Goal: Transaction & Acquisition: Purchase product/service

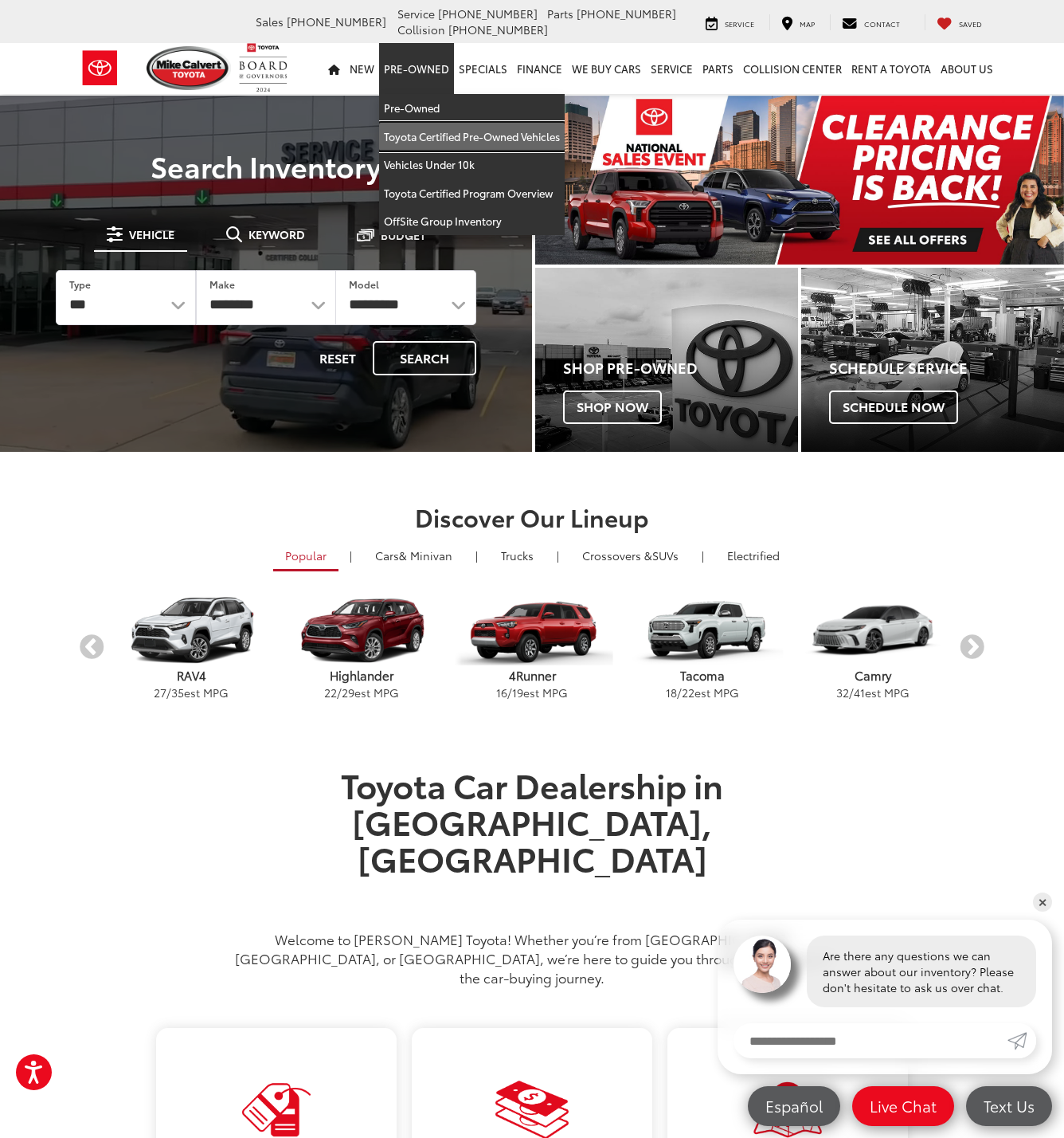
click at [428, 144] on link "Toyota Certified Pre-Owned Vehicles" at bounding box center [473, 136] width 186 height 29
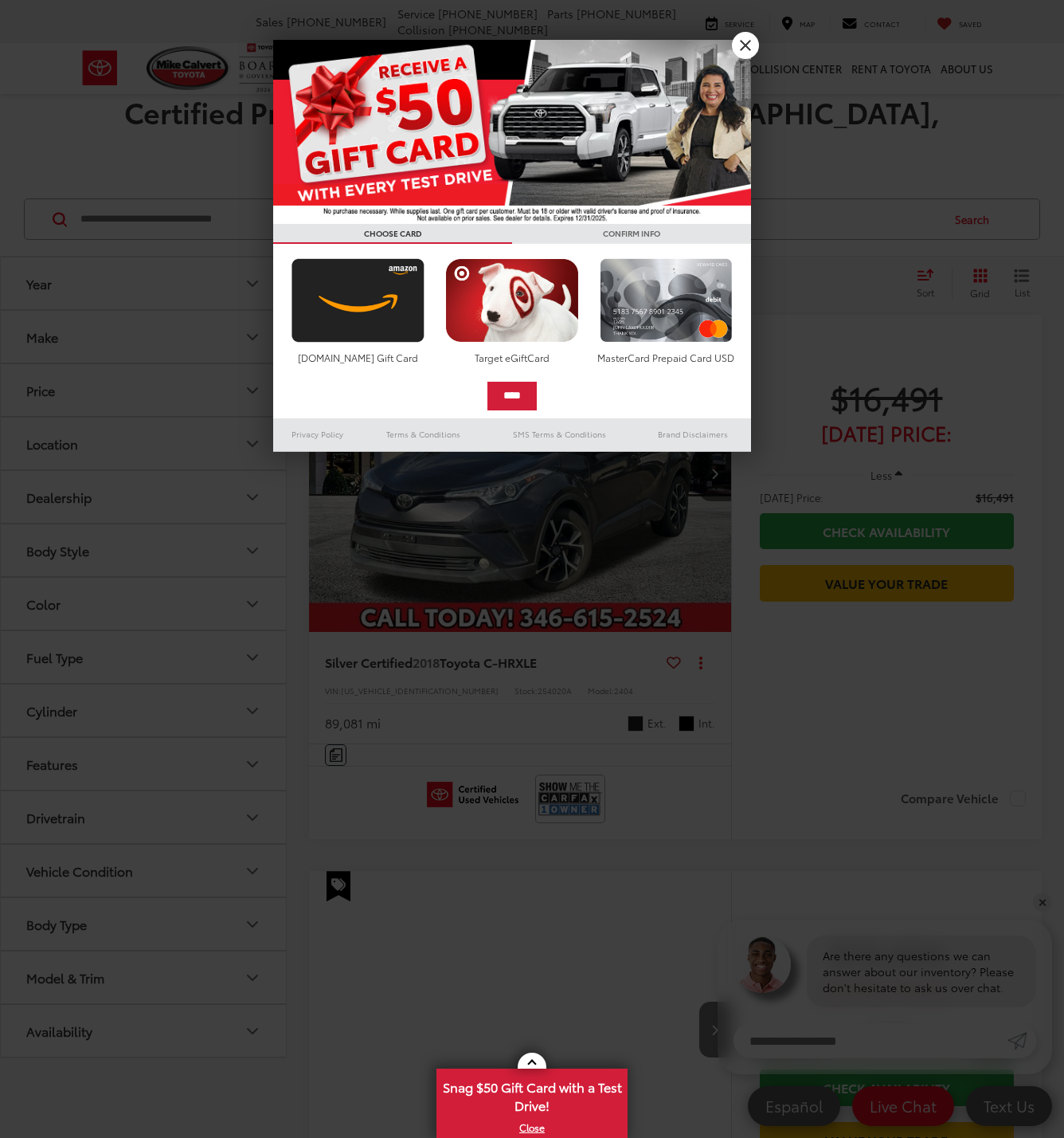
click at [750, 44] on link "X" at bounding box center [745, 45] width 27 height 27
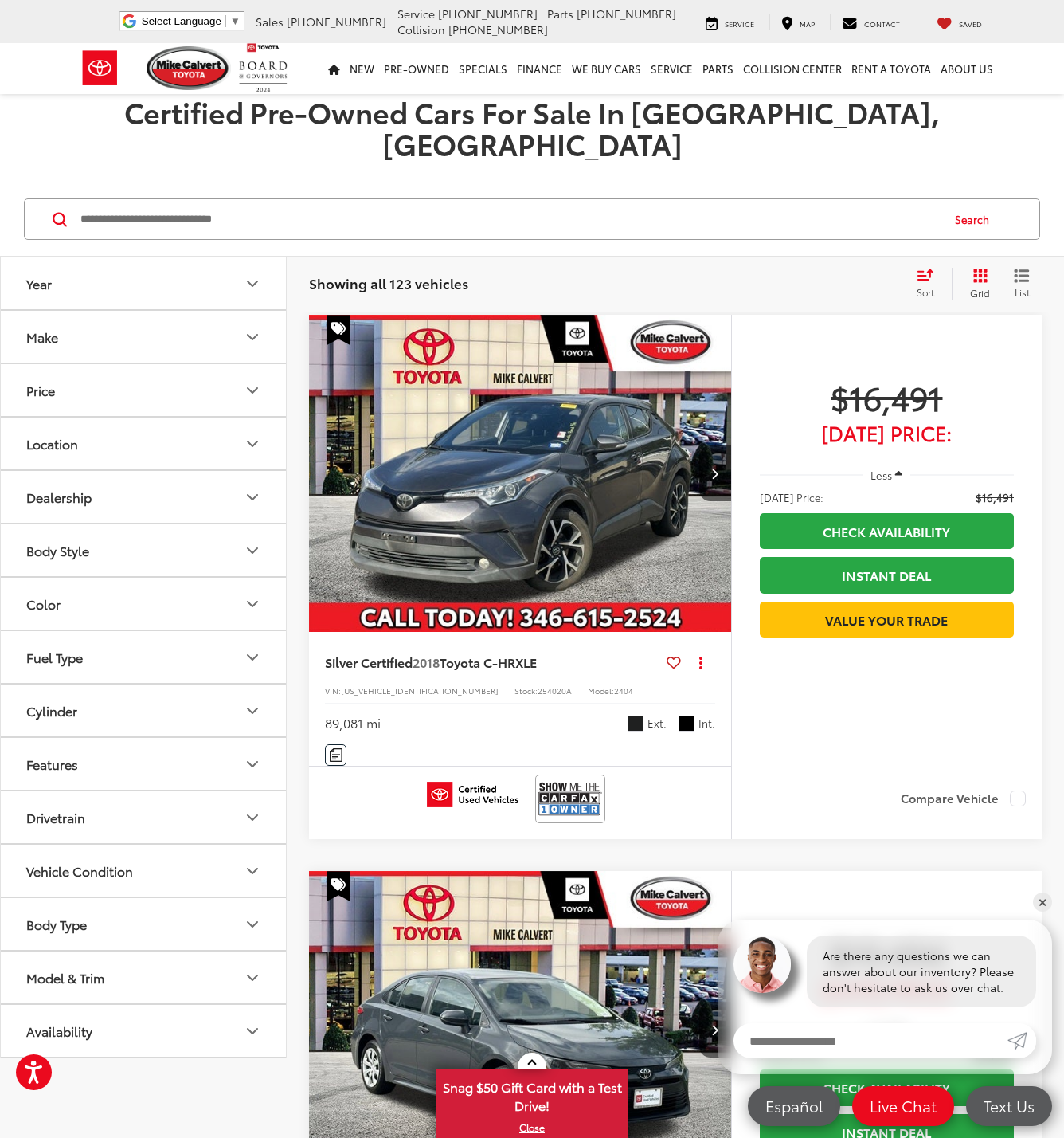
click at [256, 327] on icon "Make" at bounding box center [252, 336] width 19 height 19
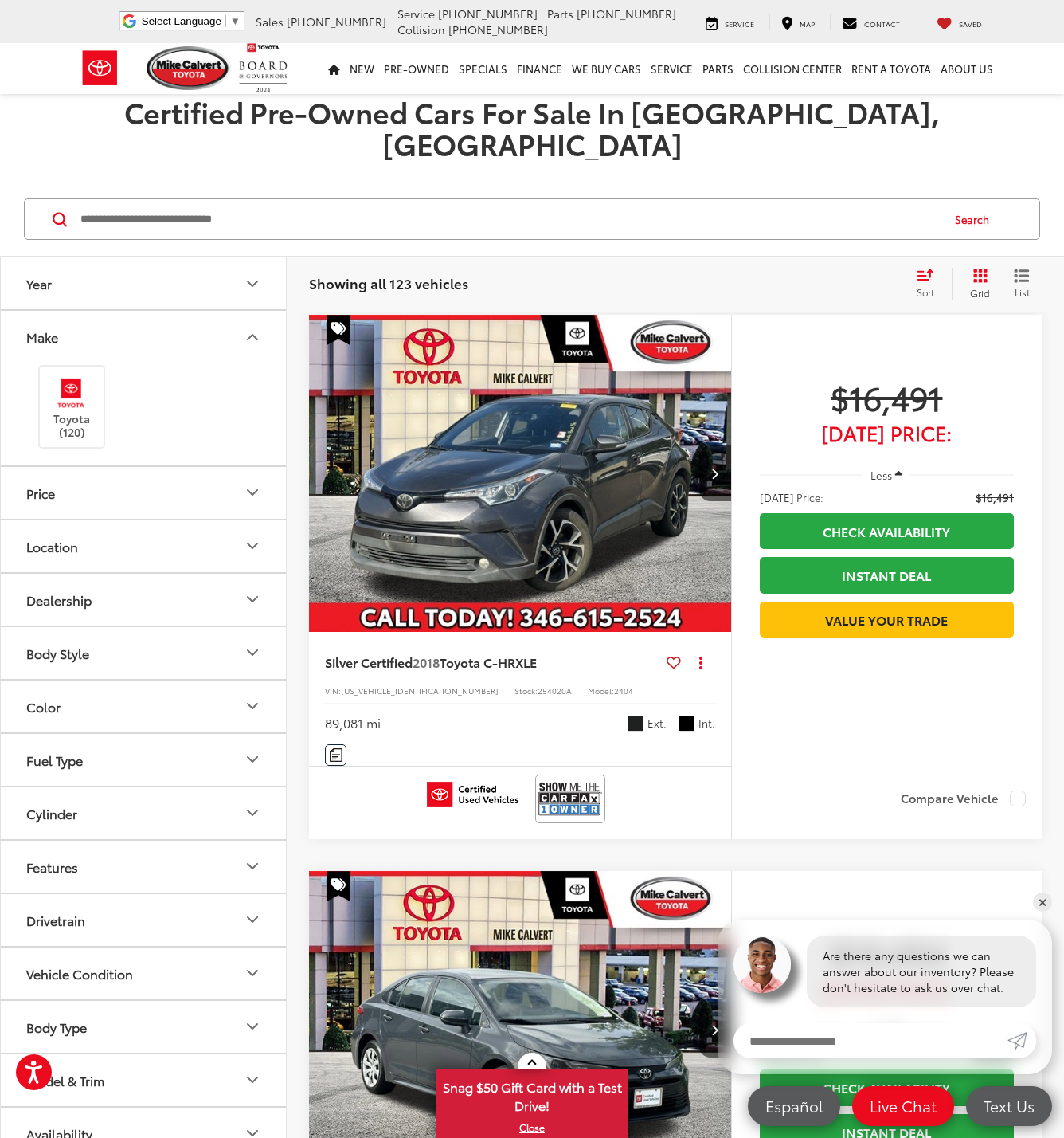
click at [256, 327] on icon "Make" at bounding box center [252, 336] width 19 height 19
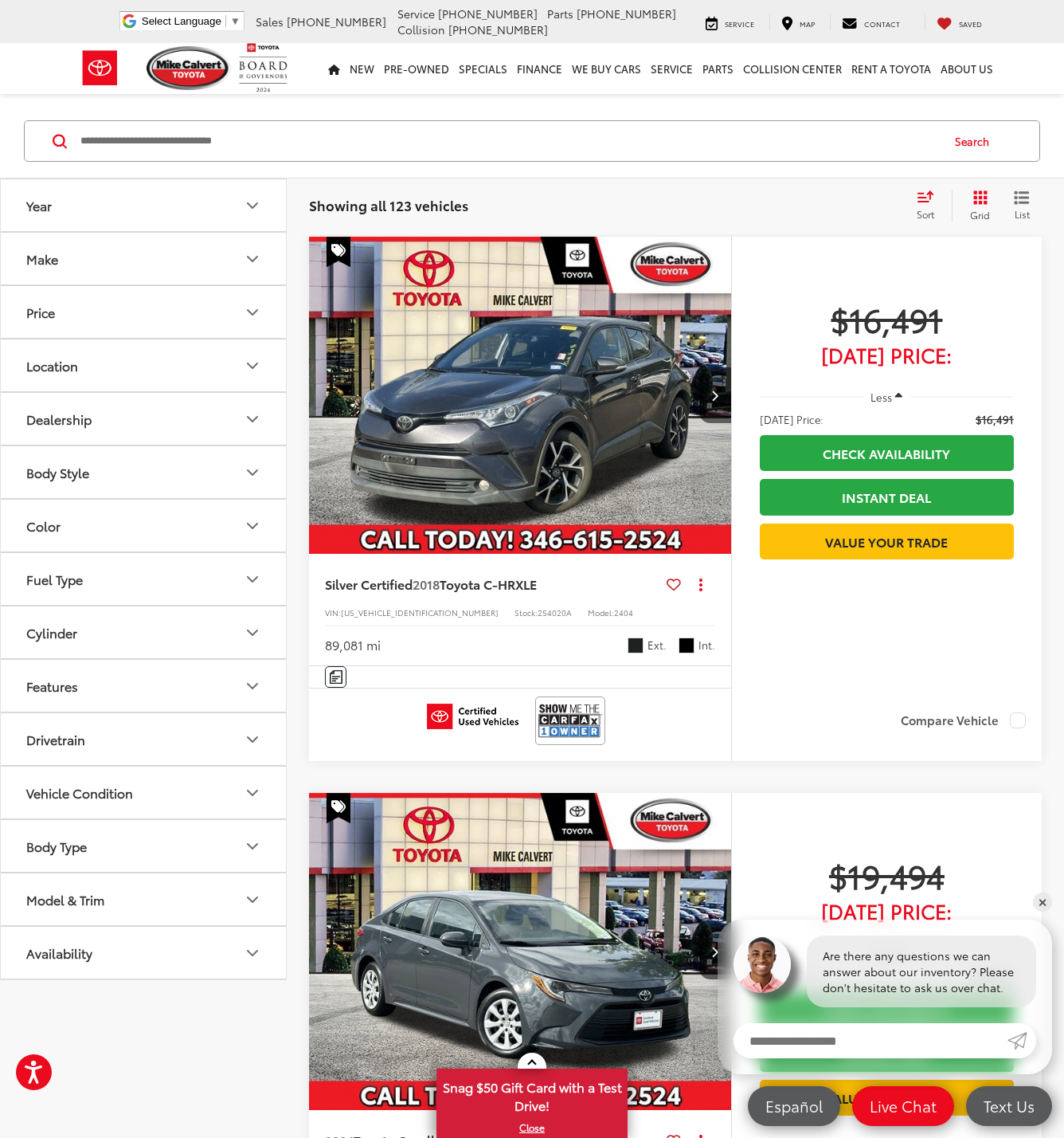
scroll to position [87, 0]
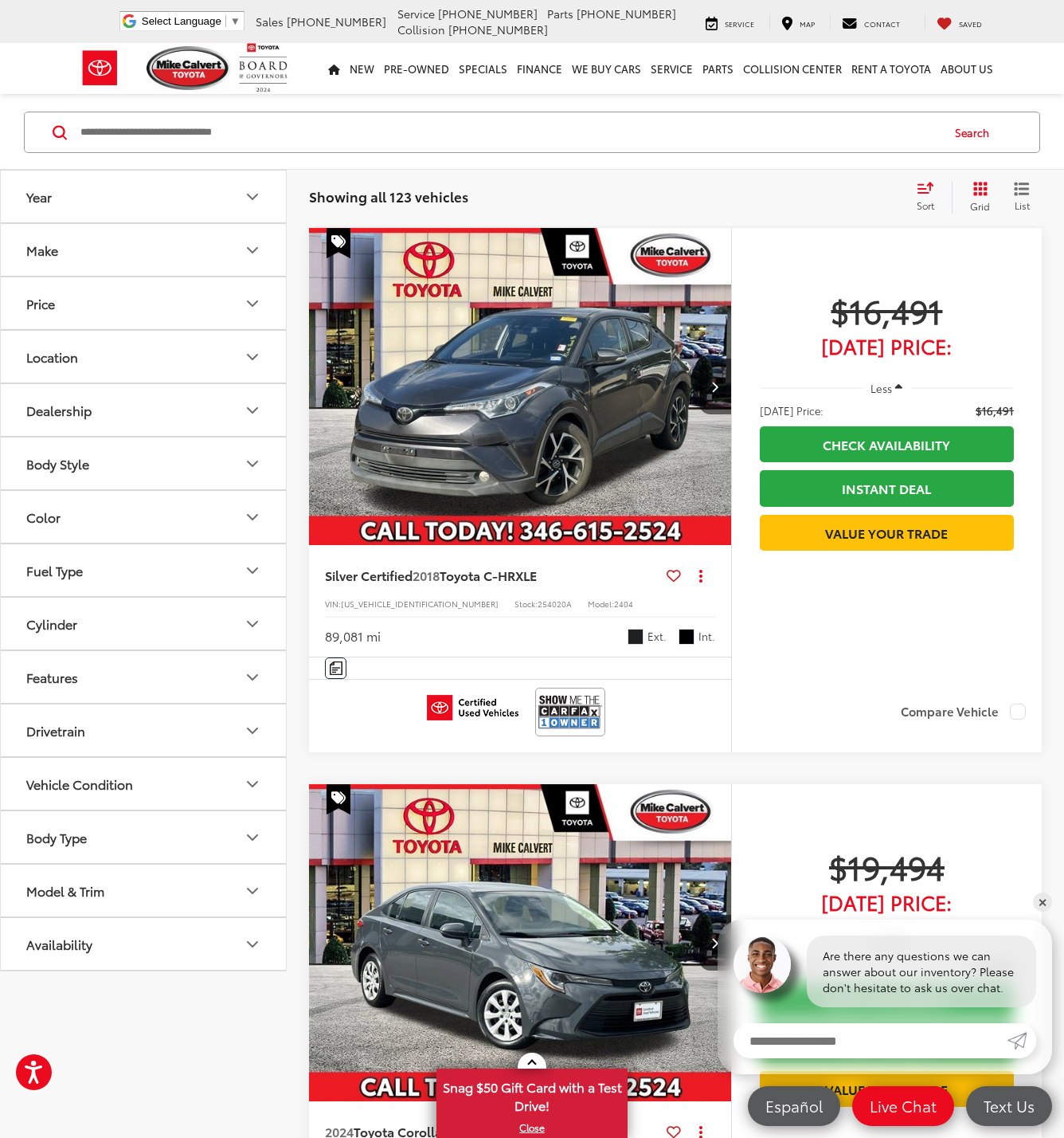
click at [238, 897] on button "Model & Trim" at bounding box center [144, 890] width 286 height 52
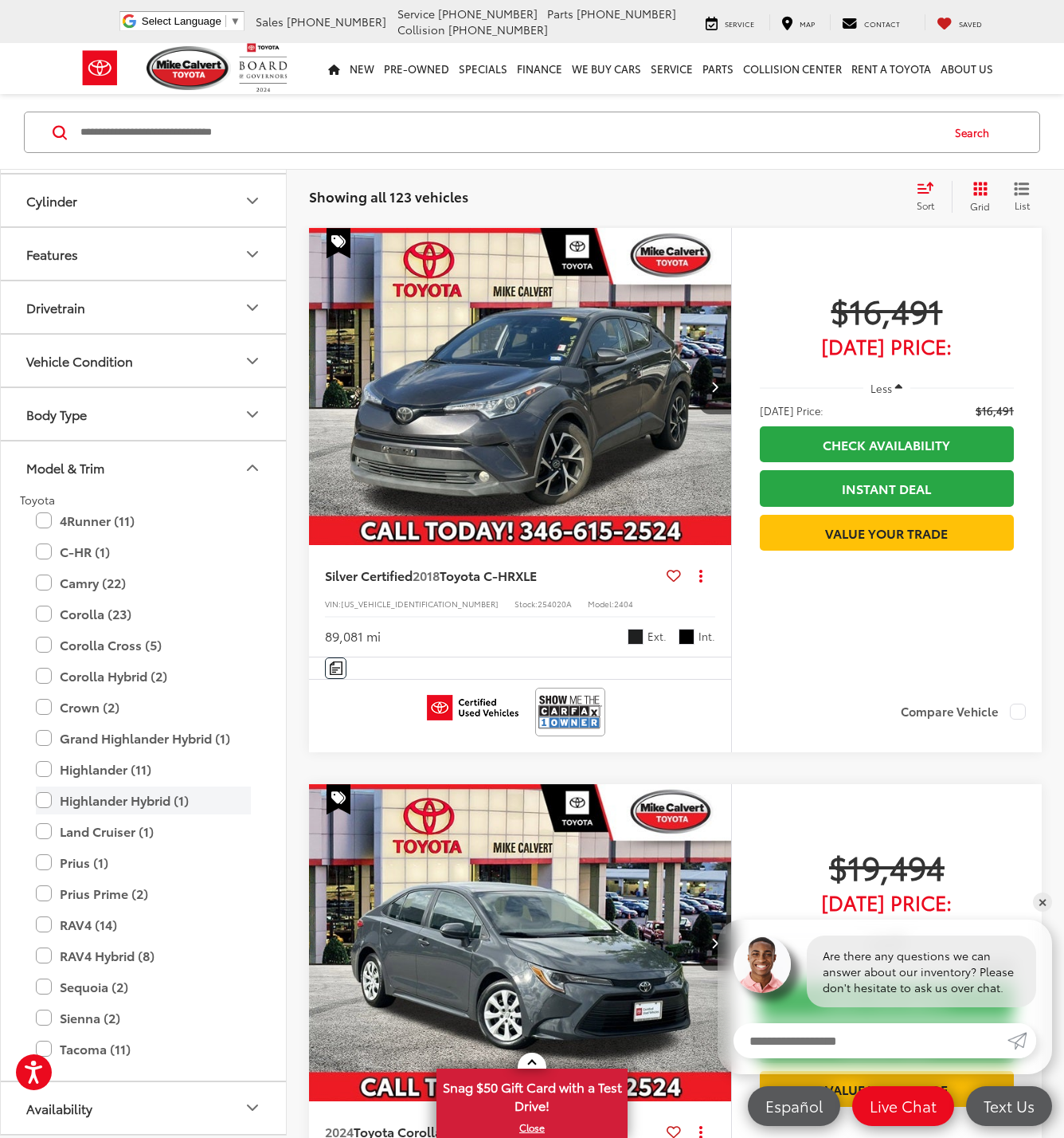
scroll to position [422, 0]
click at [48, 862] on label "Prius (1)" at bounding box center [144, 863] width 216 height 28
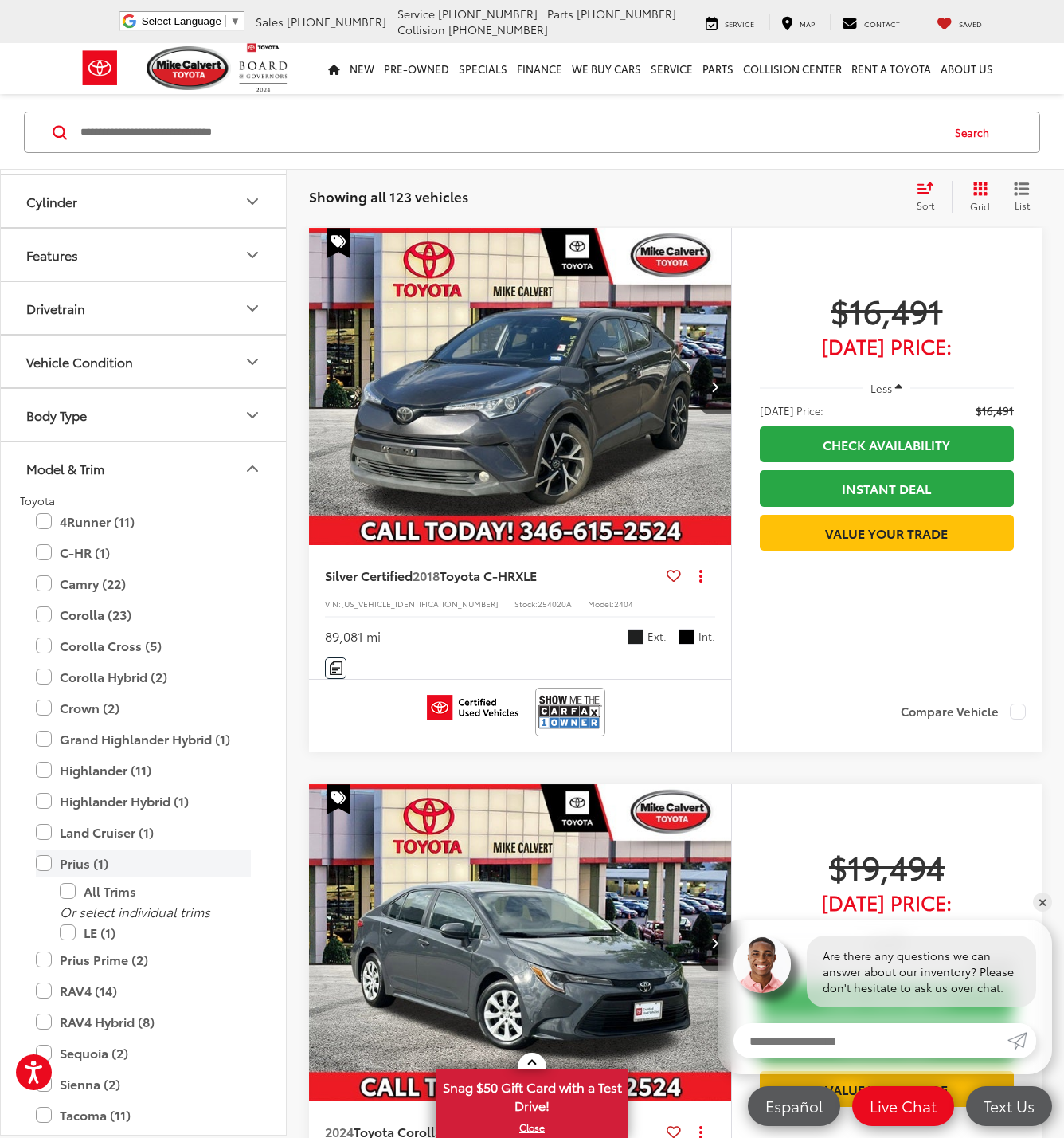
scroll to position [56, 0]
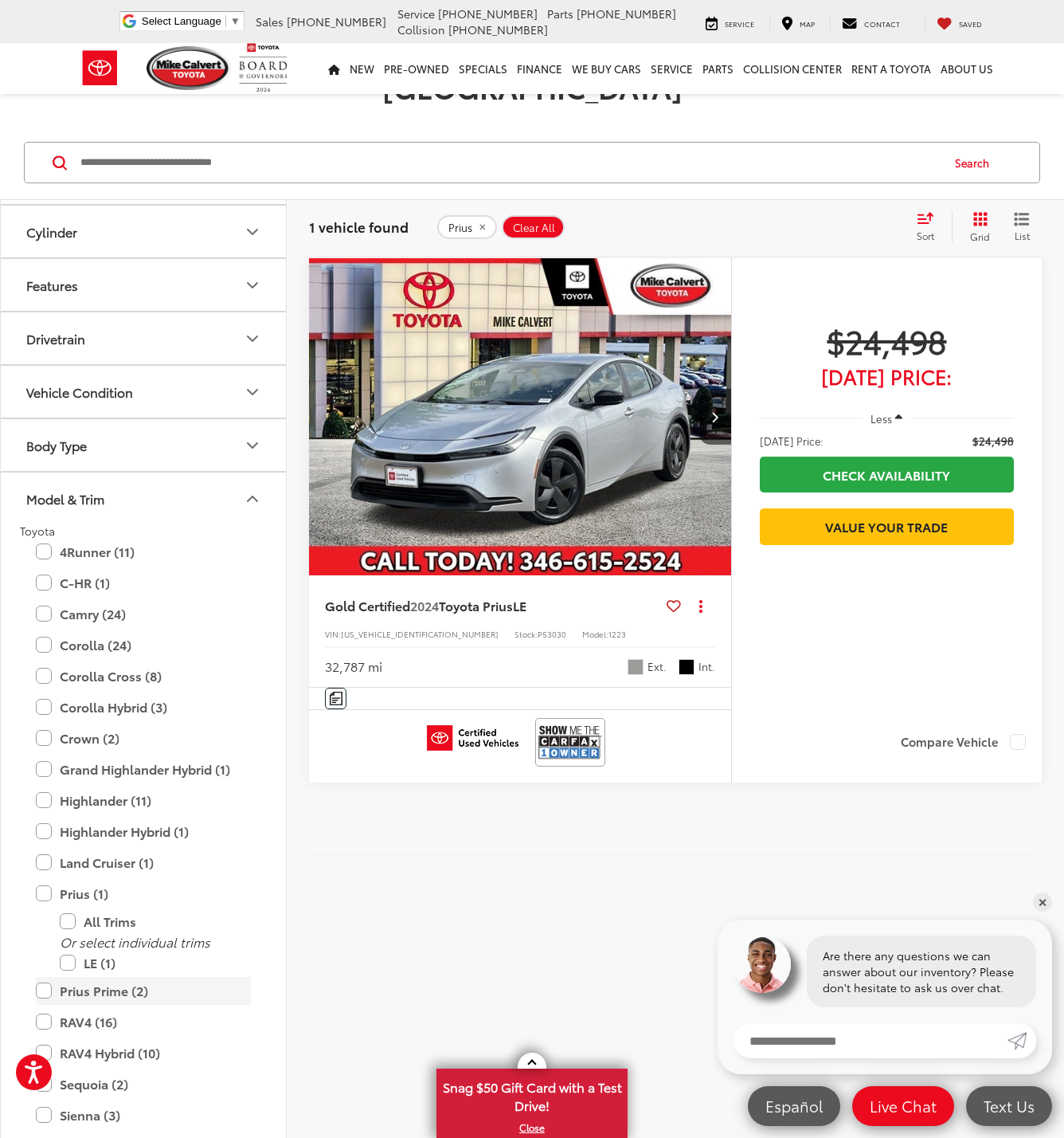
click at [44, 977] on label "Prius Prime (2)" at bounding box center [144, 991] width 216 height 28
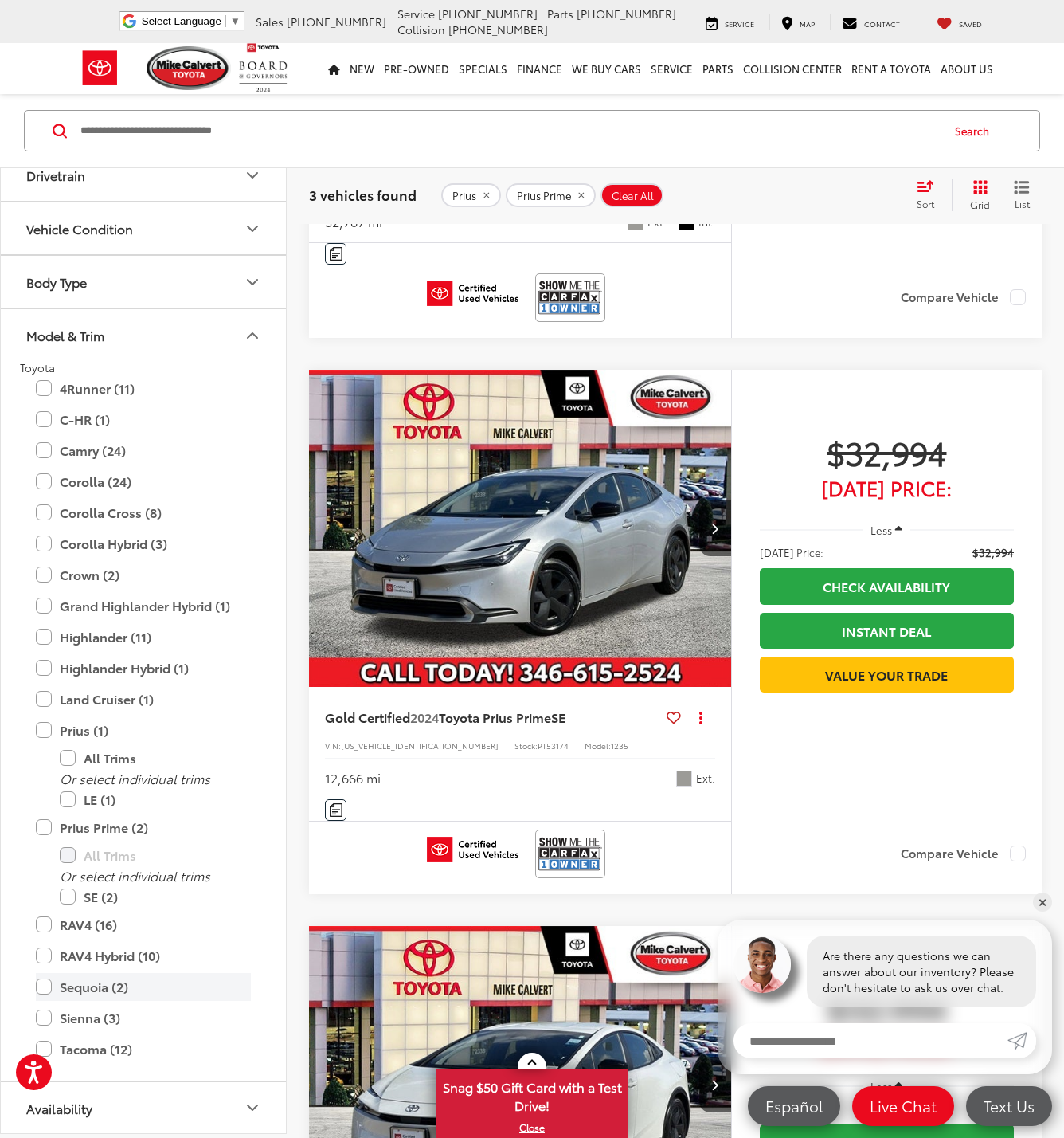
scroll to position [553, 0]
click at [47, 958] on label "RAV4 Hybrid (10)" at bounding box center [144, 956] width 216 height 28
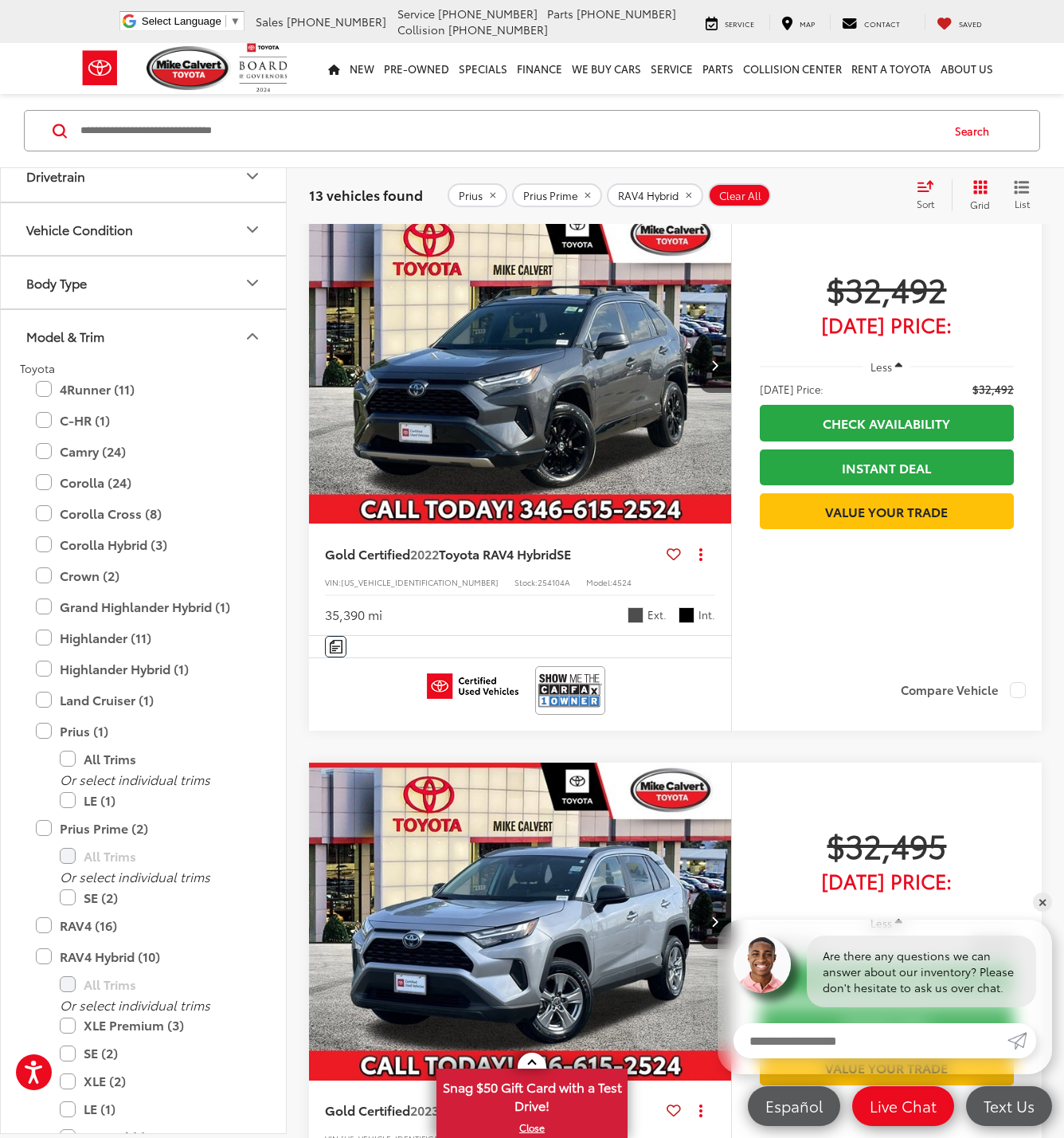
scroll to position [29, 0]
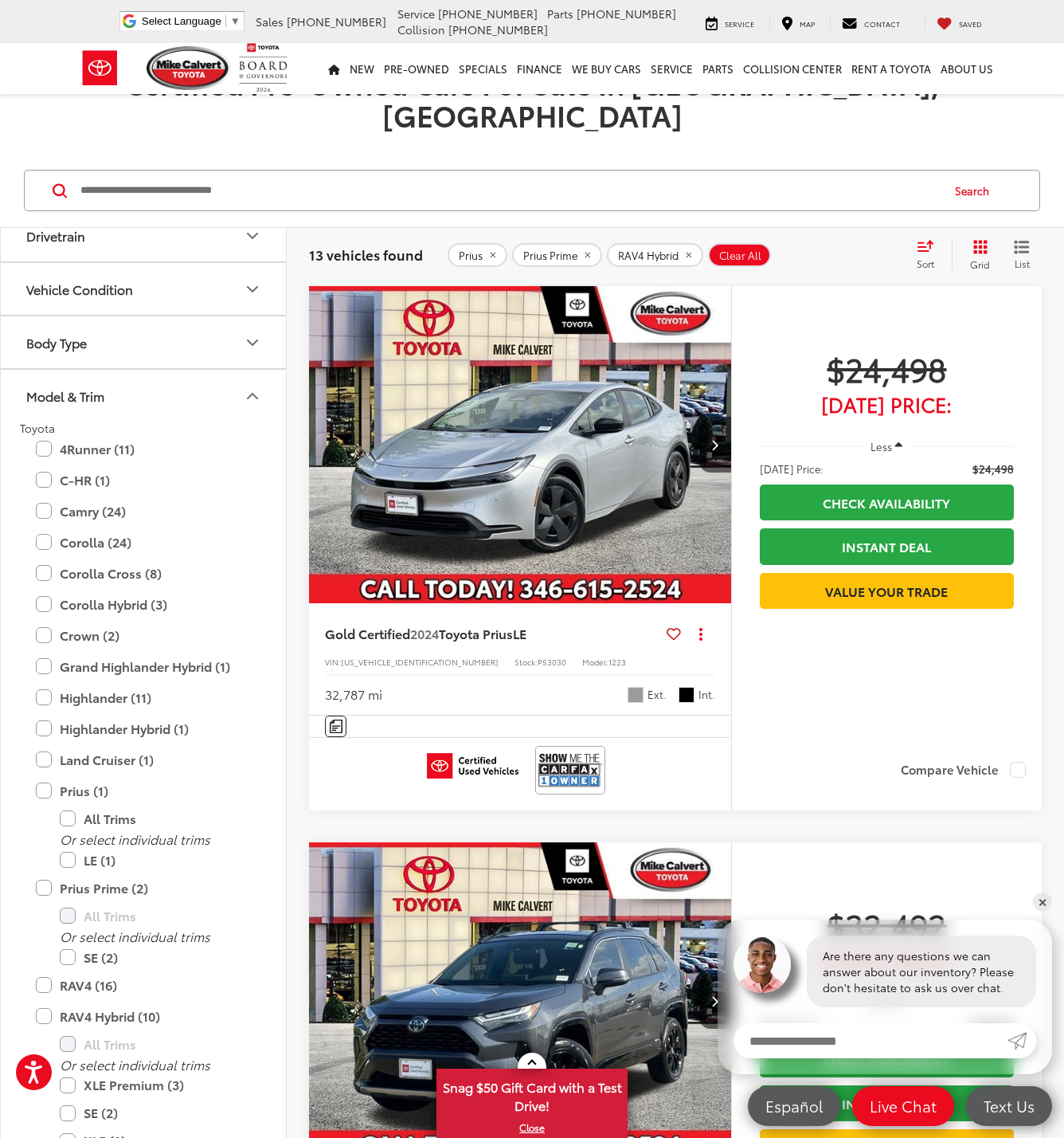
click at [508, 458] on img "2024 Toyota Prius LE 0" at bounding box center [520, 445] width 425 height 319
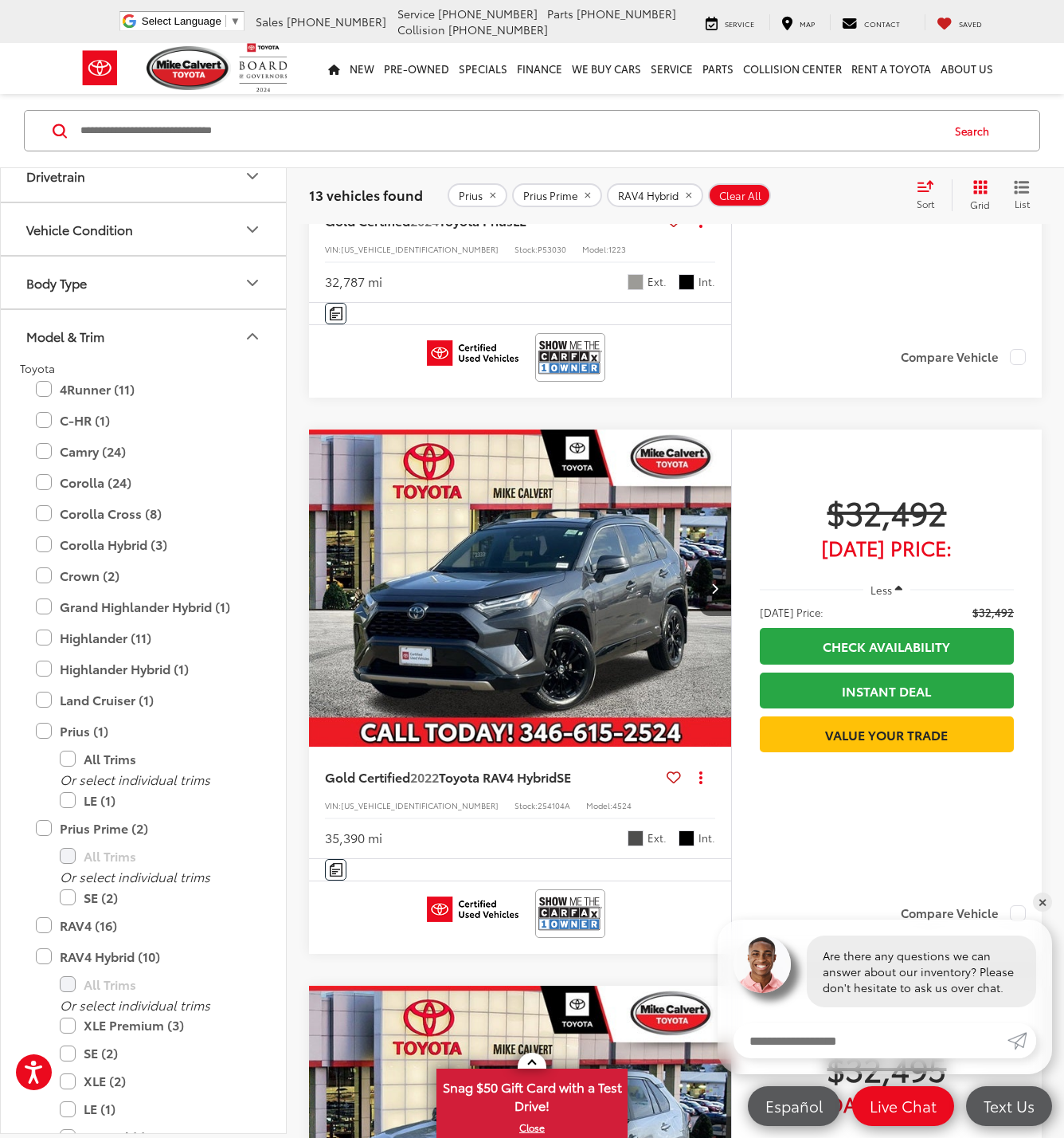
click at [539, 528] on img "2022 Toyota RAV4 Hybrid SE 0" at bounding box center [520, 589] width 425 height 319
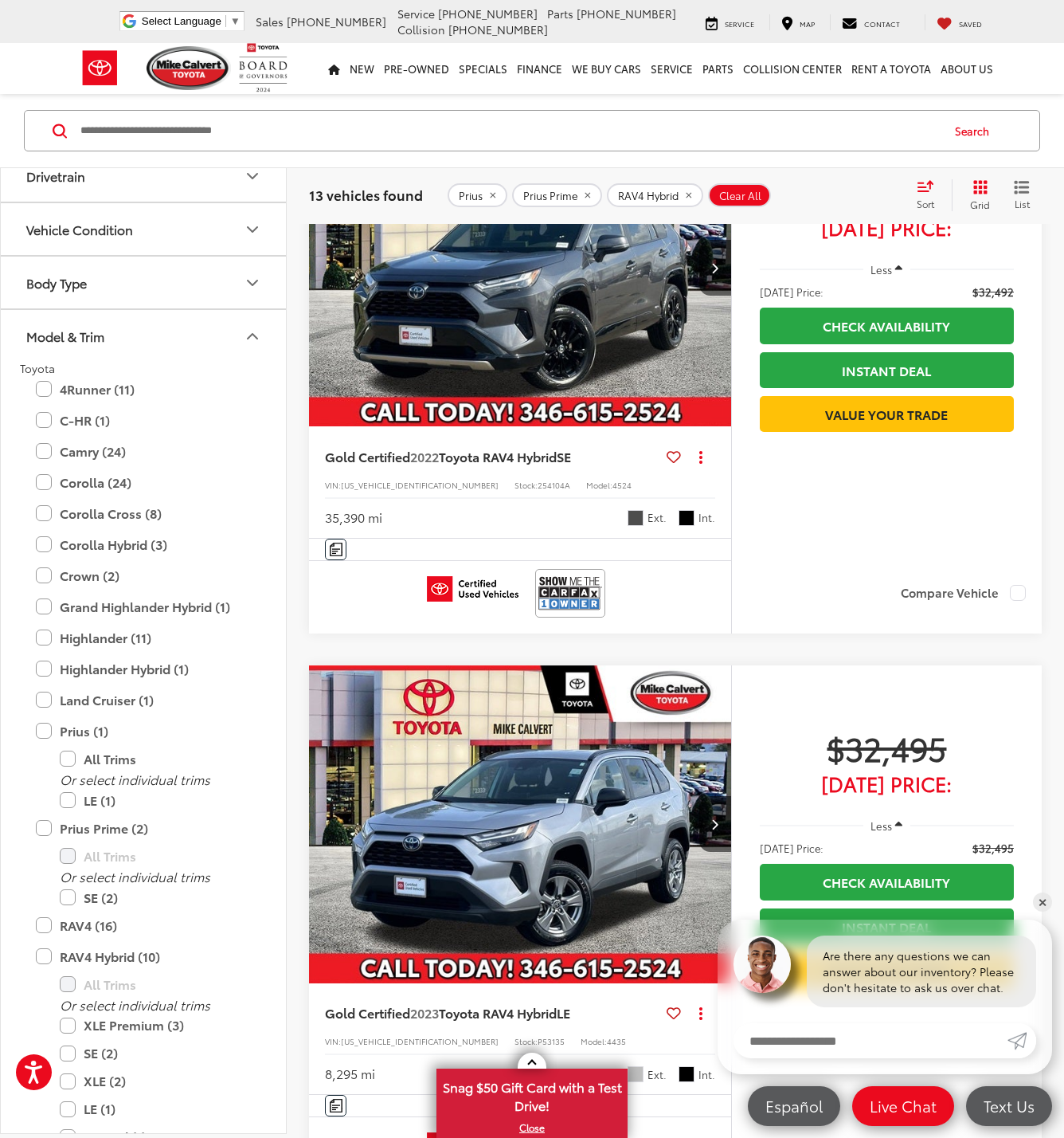
click at [563, 800] on img "2023 Toyota RAV4 Hybrid LE 0" at bounding box center [520, 825] width 425 height 319
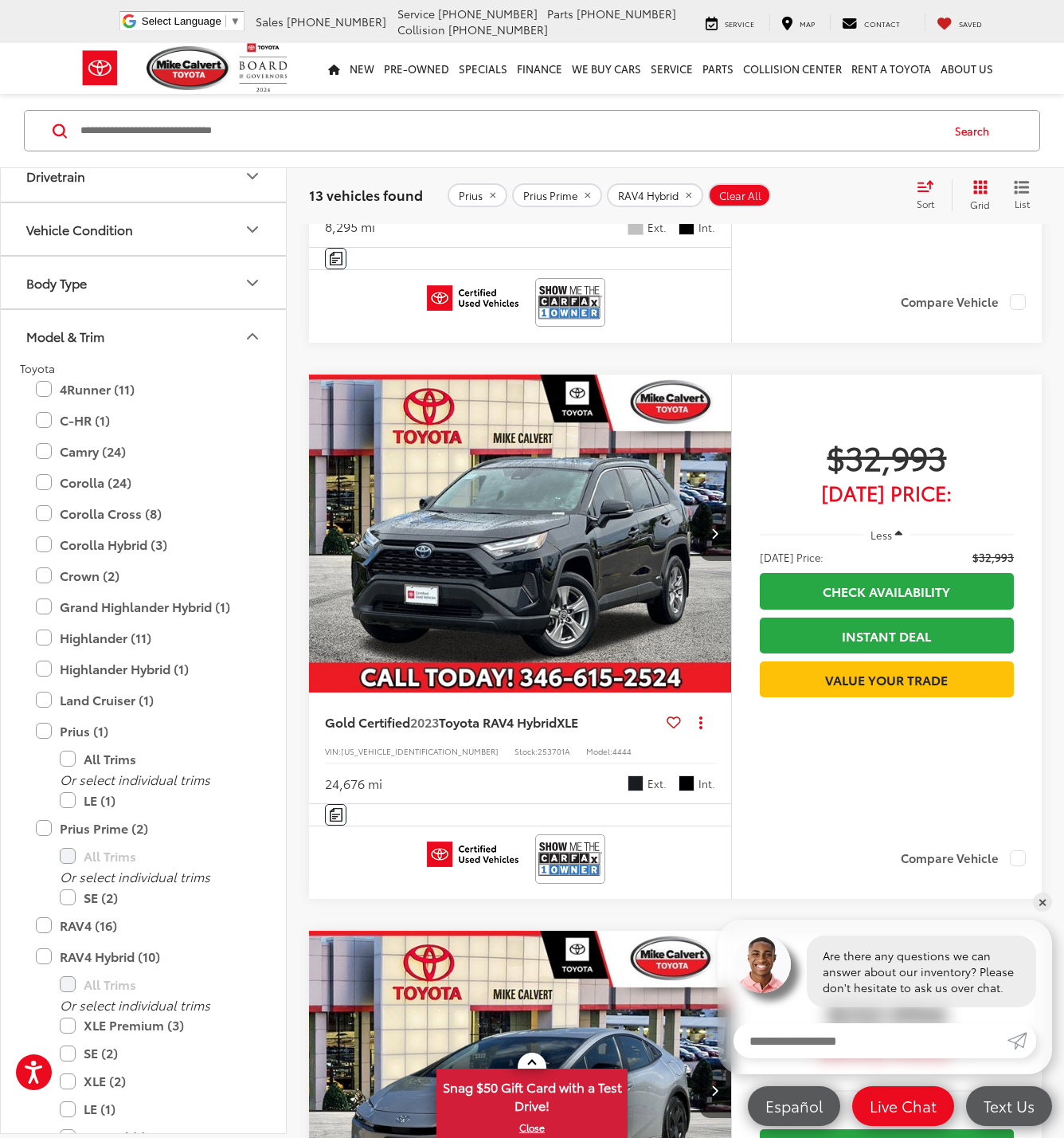
scroll to position [1622, 0]
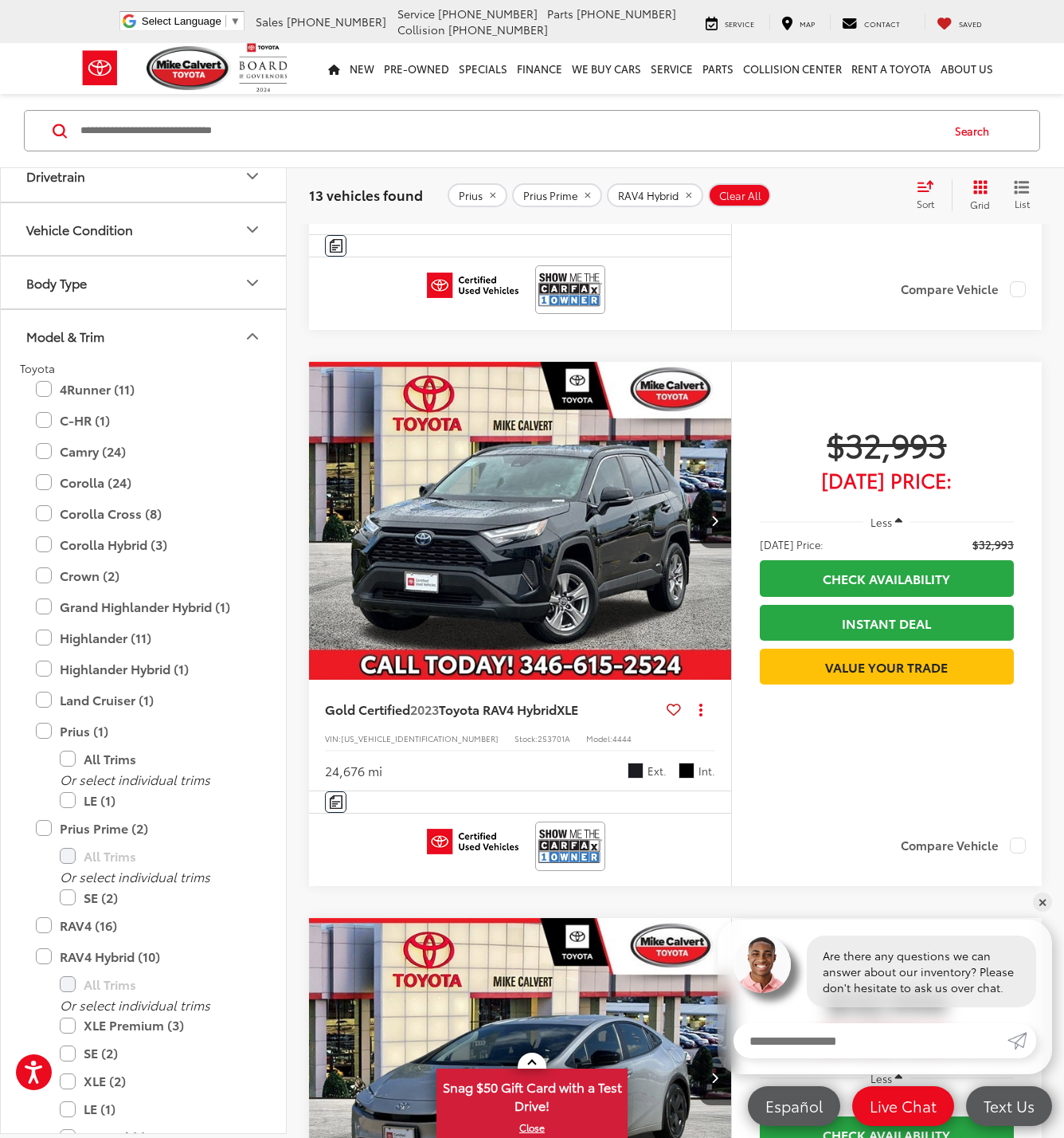
click at [534, 566] on img "2023 Toyota RAV4 Hybrid XLE 0" at bounding box center [520, 522] width 425 height 319
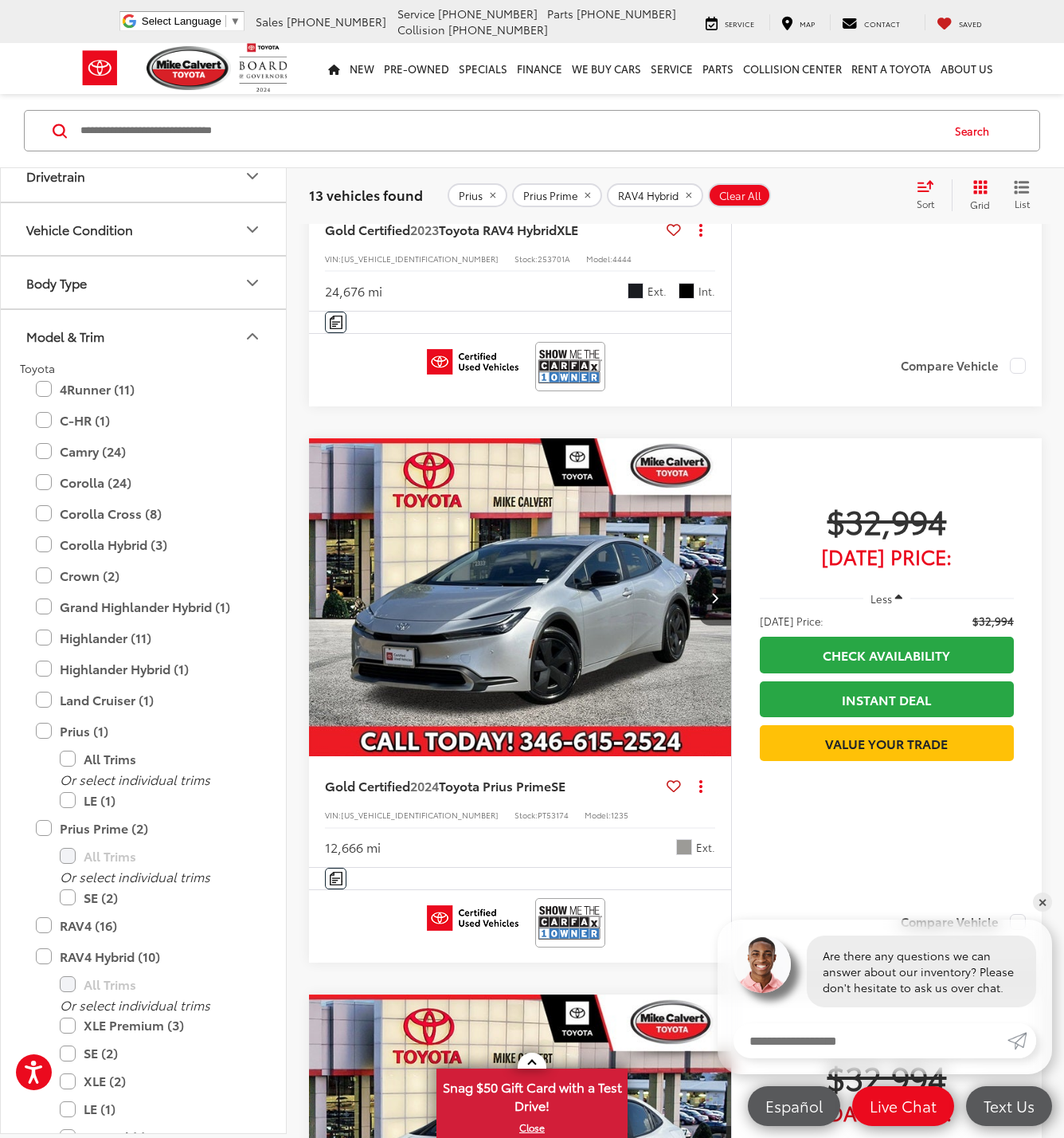
scroll to position [2115, 0]
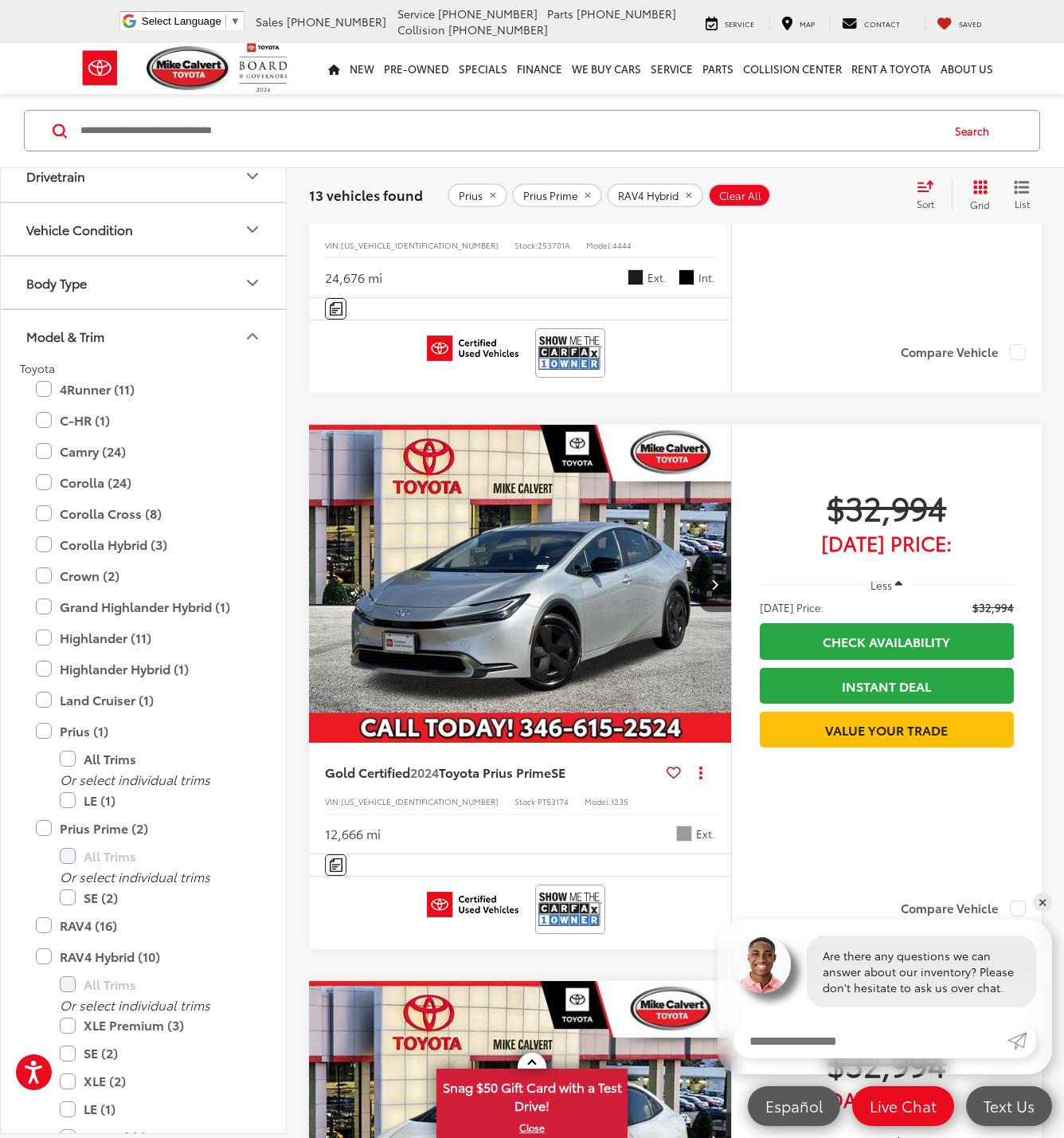
click at [527, 575] on img "2024 Toyota Prius Prime SE 0" at bounding box center [520, 584] width 425 height 319
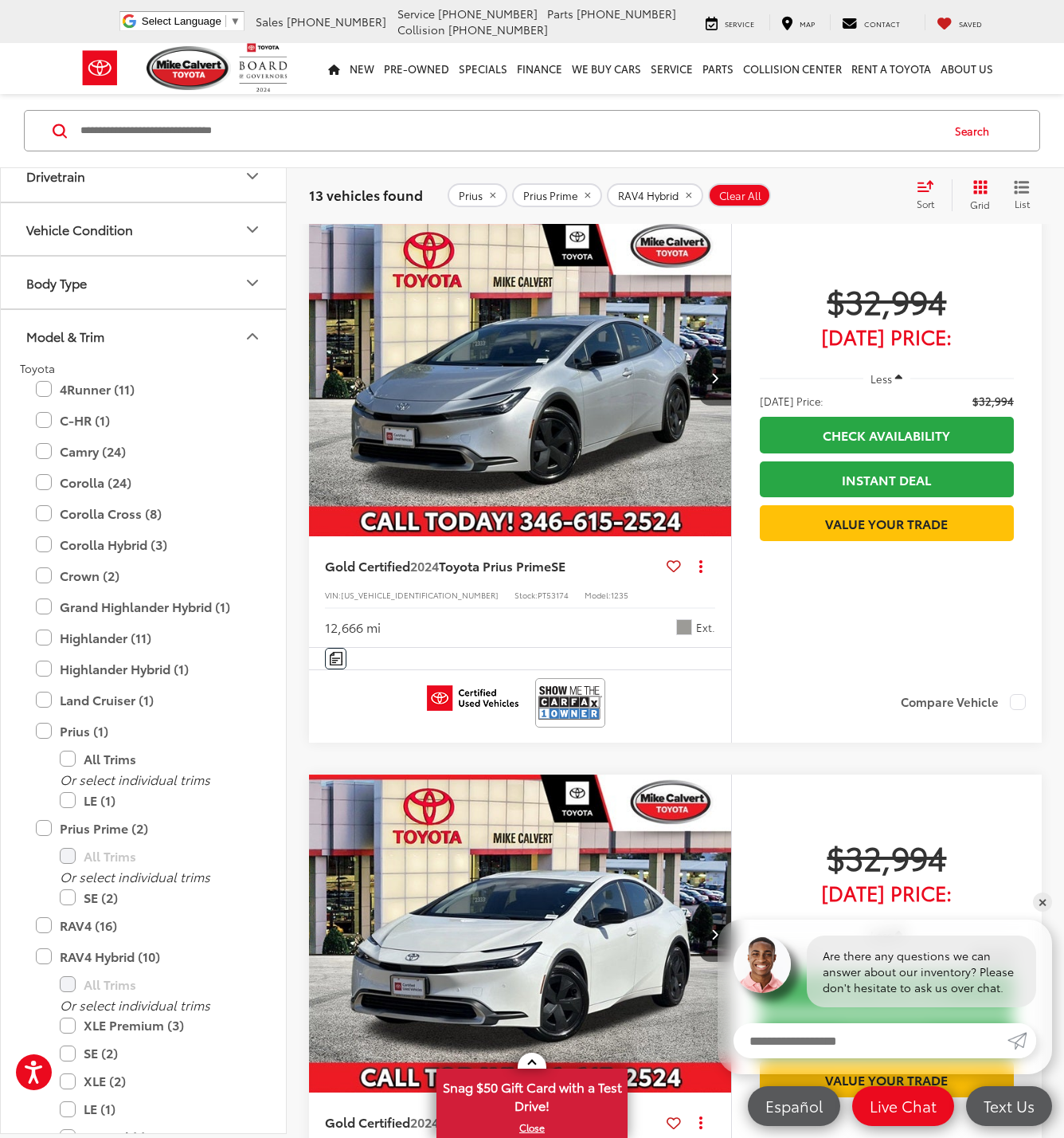
scroll to position [2656, 0]
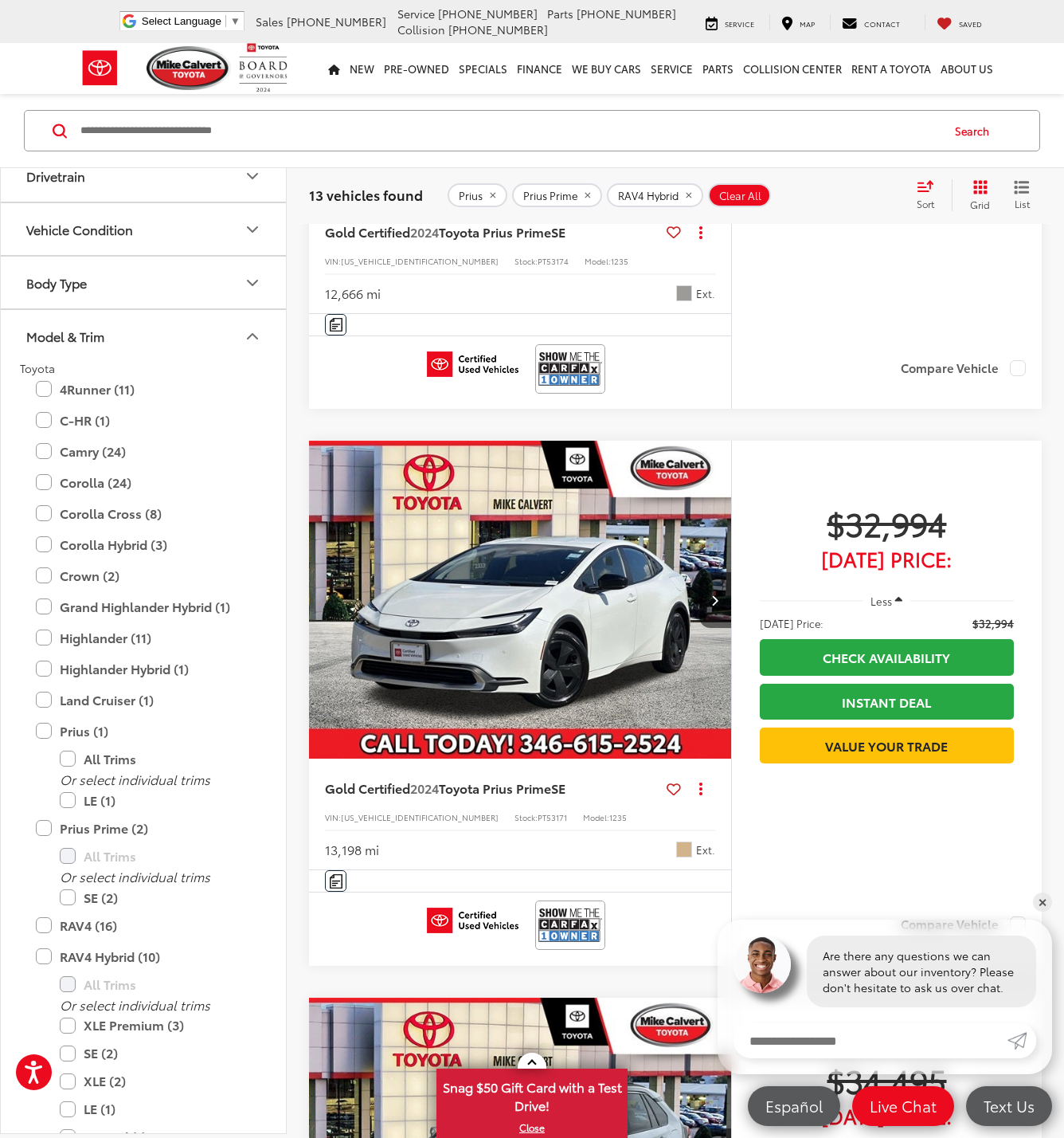
click at [545, 607] on img "2024 Toyota Prius Prime SE 0" at bounding box center [520, 600] width 425 height 319
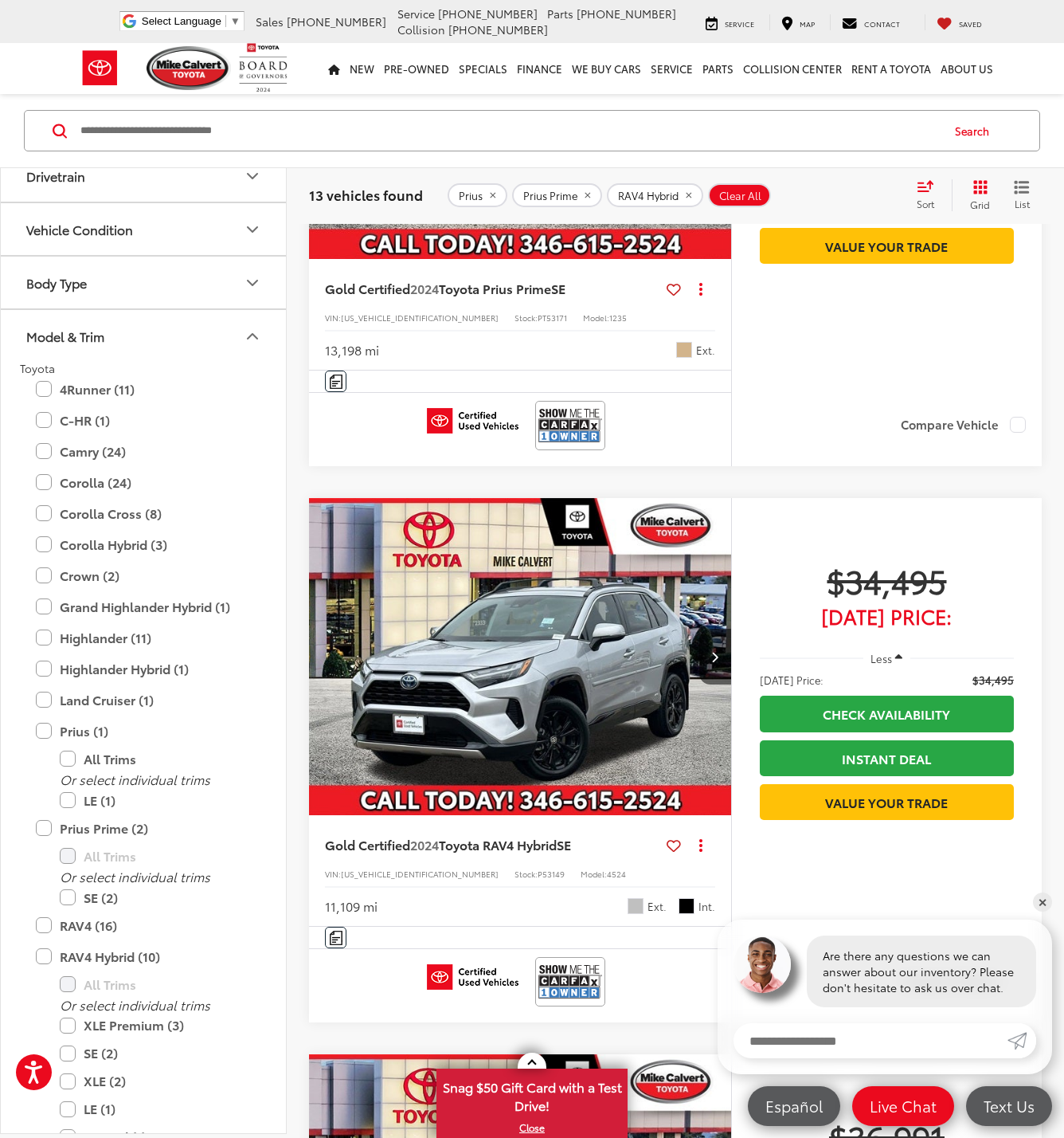
scroll to position [3161, 0]
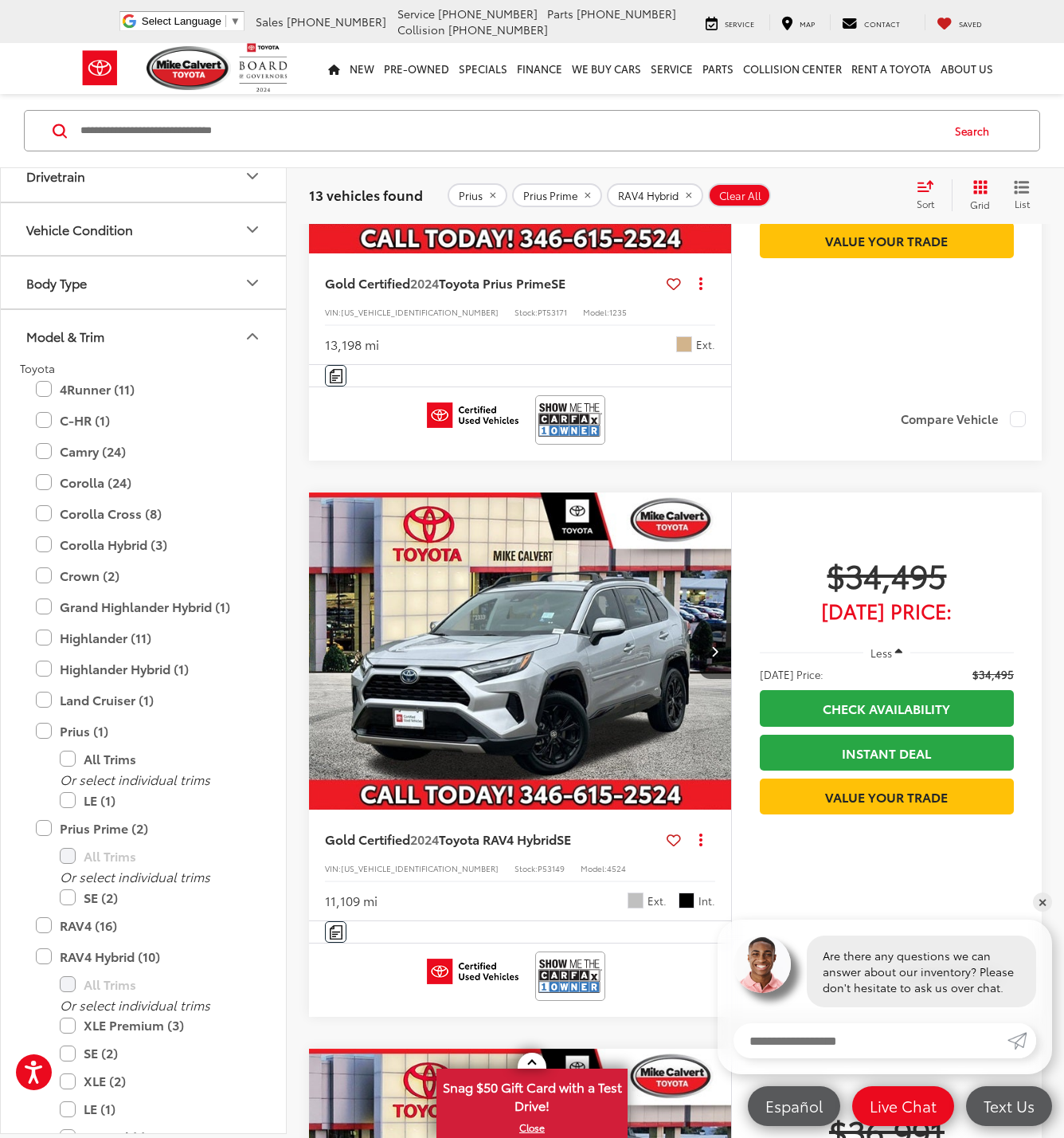
click at [543, 622] on img "2024 Toyota RAV4 Hybrid SE 0" at bounding box center [520, 651] width 425 height 319
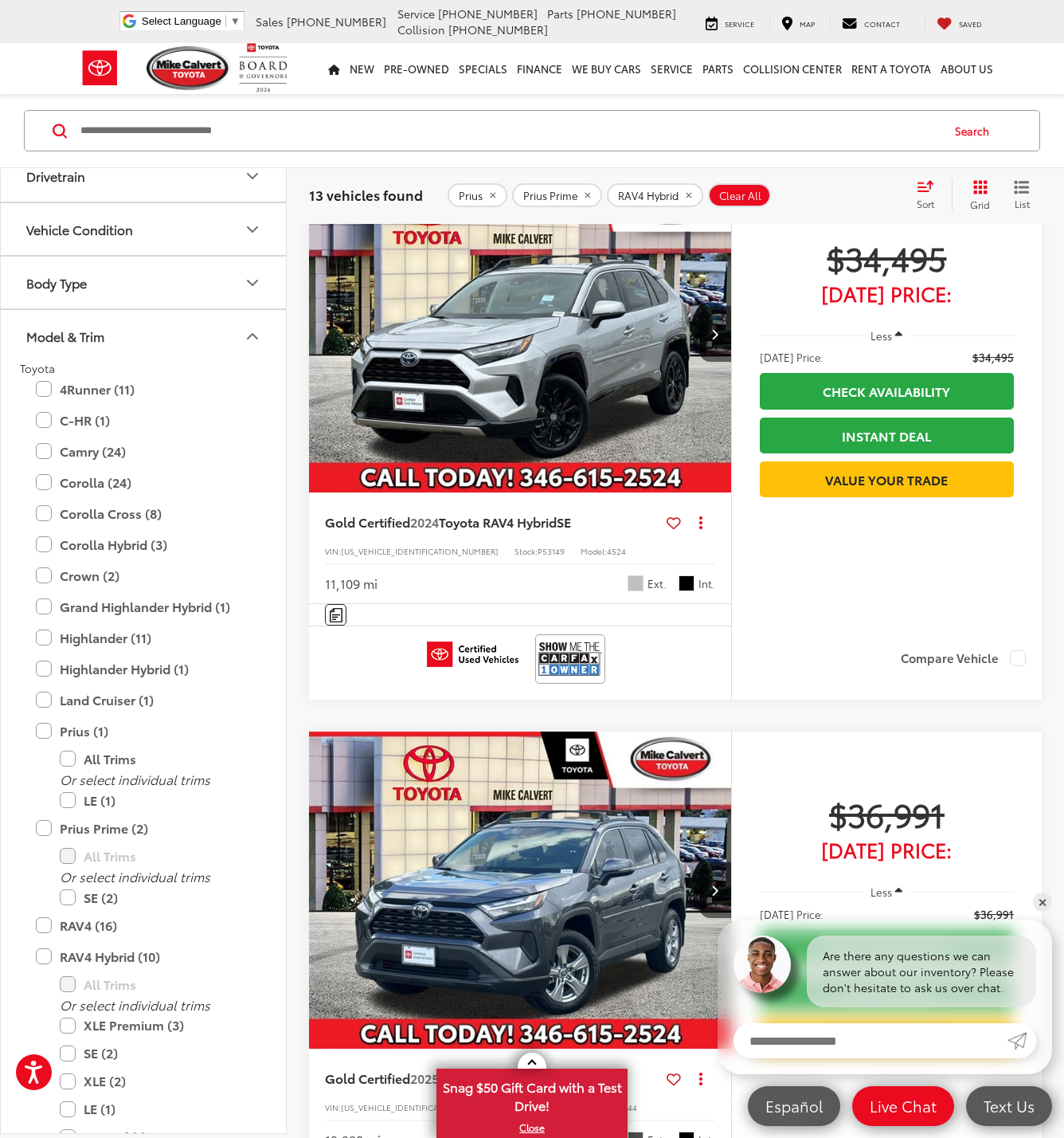
scroll to position [3892, 0]
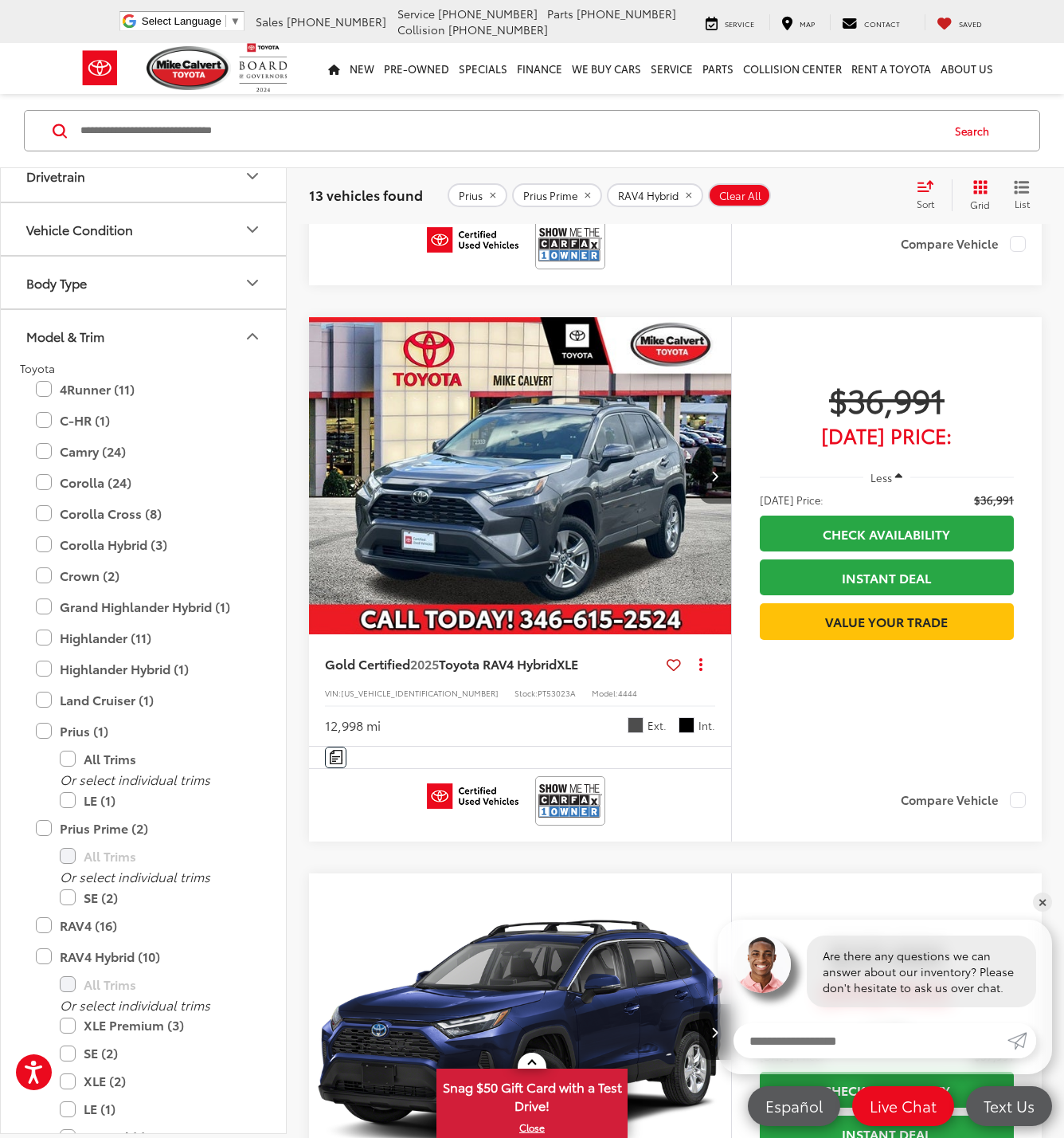
click at [552, 525] on img "2025 Toyota RAV4 Hybrid XLE 0" at bounding box center [520, 476] width 425 height 319
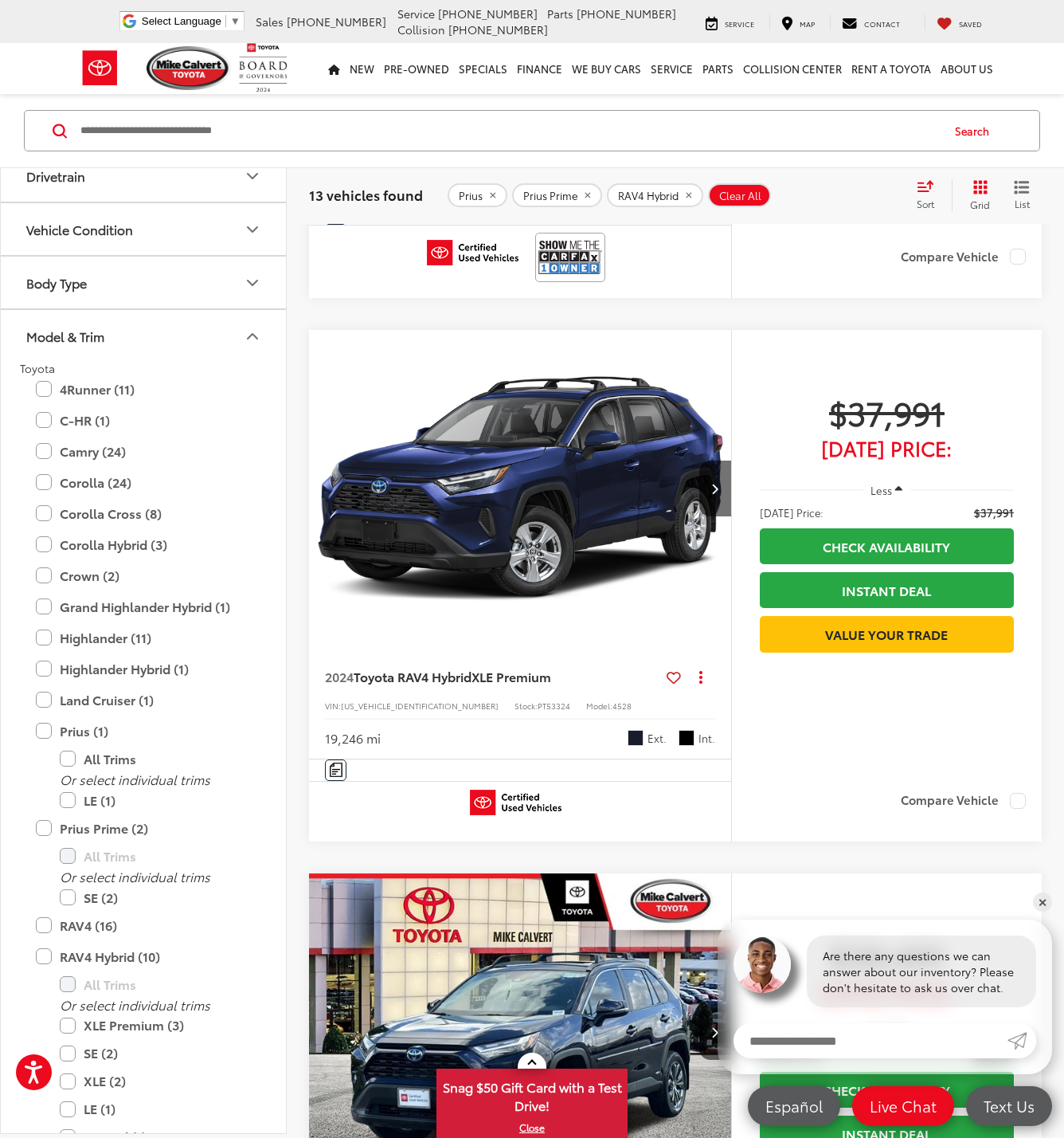
scroll to position [4437, 0]
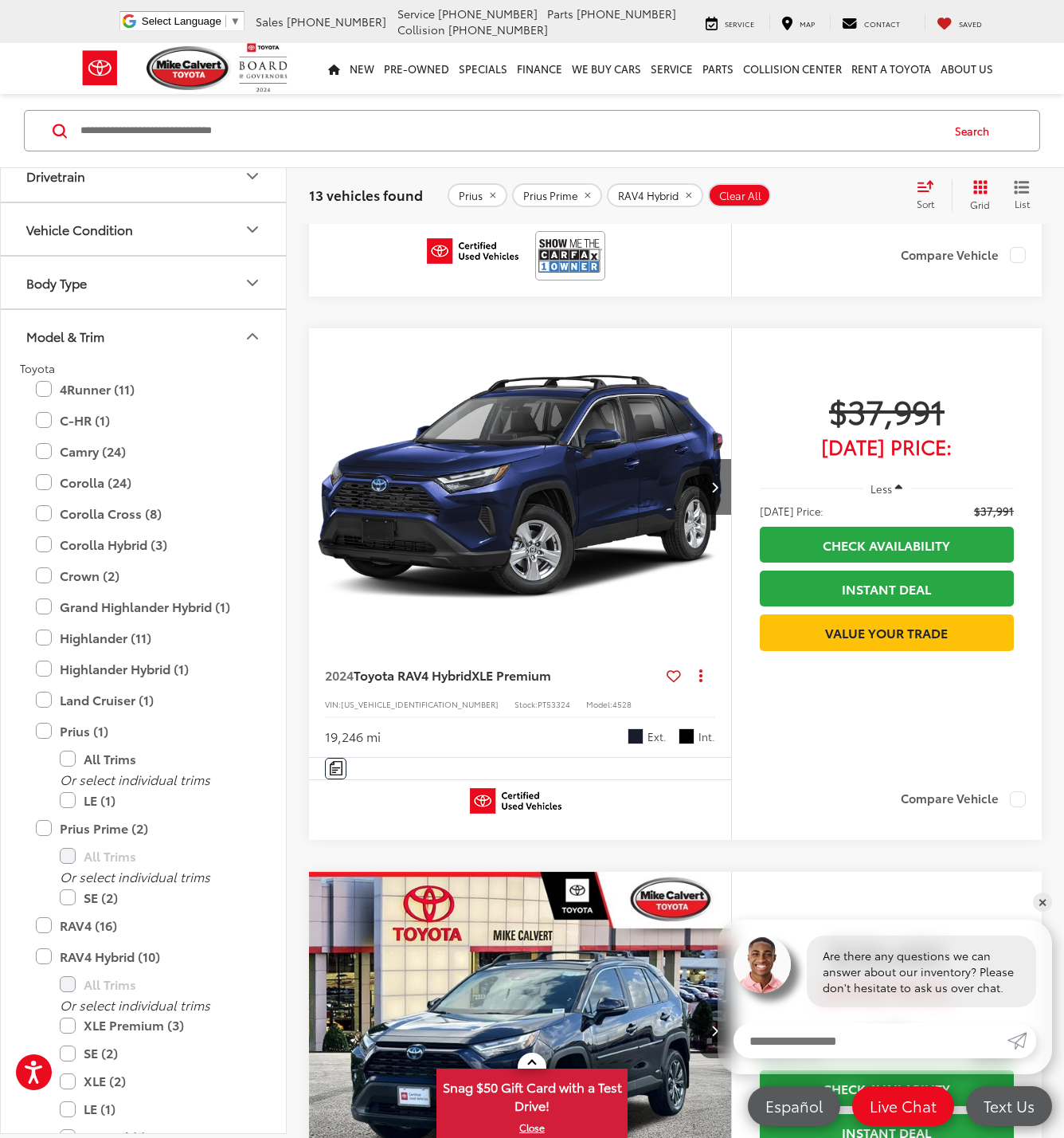
click at [518, 487] on img "2024 Toyota RAV4 Hybrid XLE Premium 0" at bounding box center [520, 487] width 425 height 319
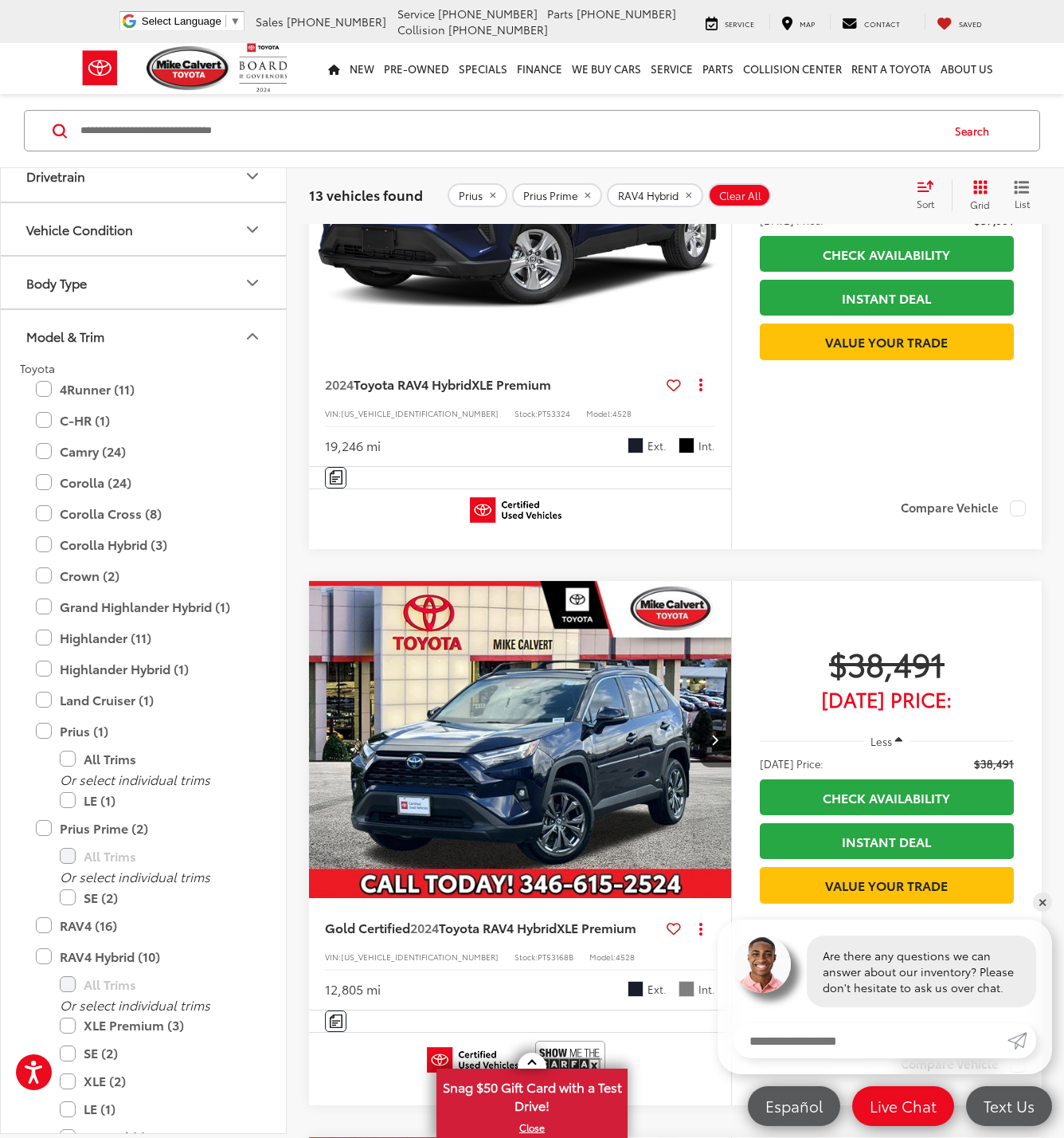
scroll to position [4993, 0]
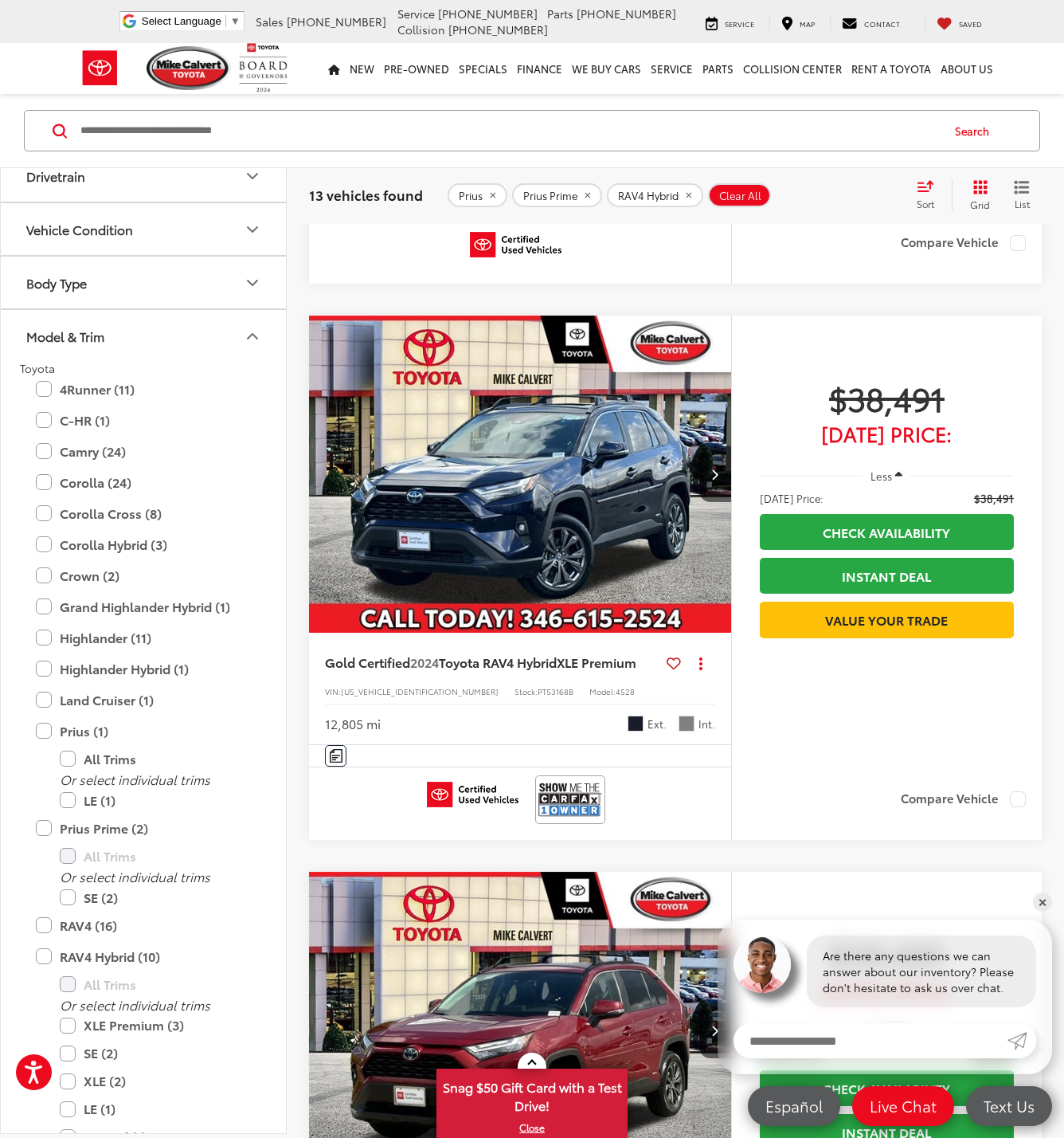
click at [530, 467] on img "2024 Toyota RAV4 Hybrid XLE Premium 0" at bounding box center [520, 475] width 425 height 319
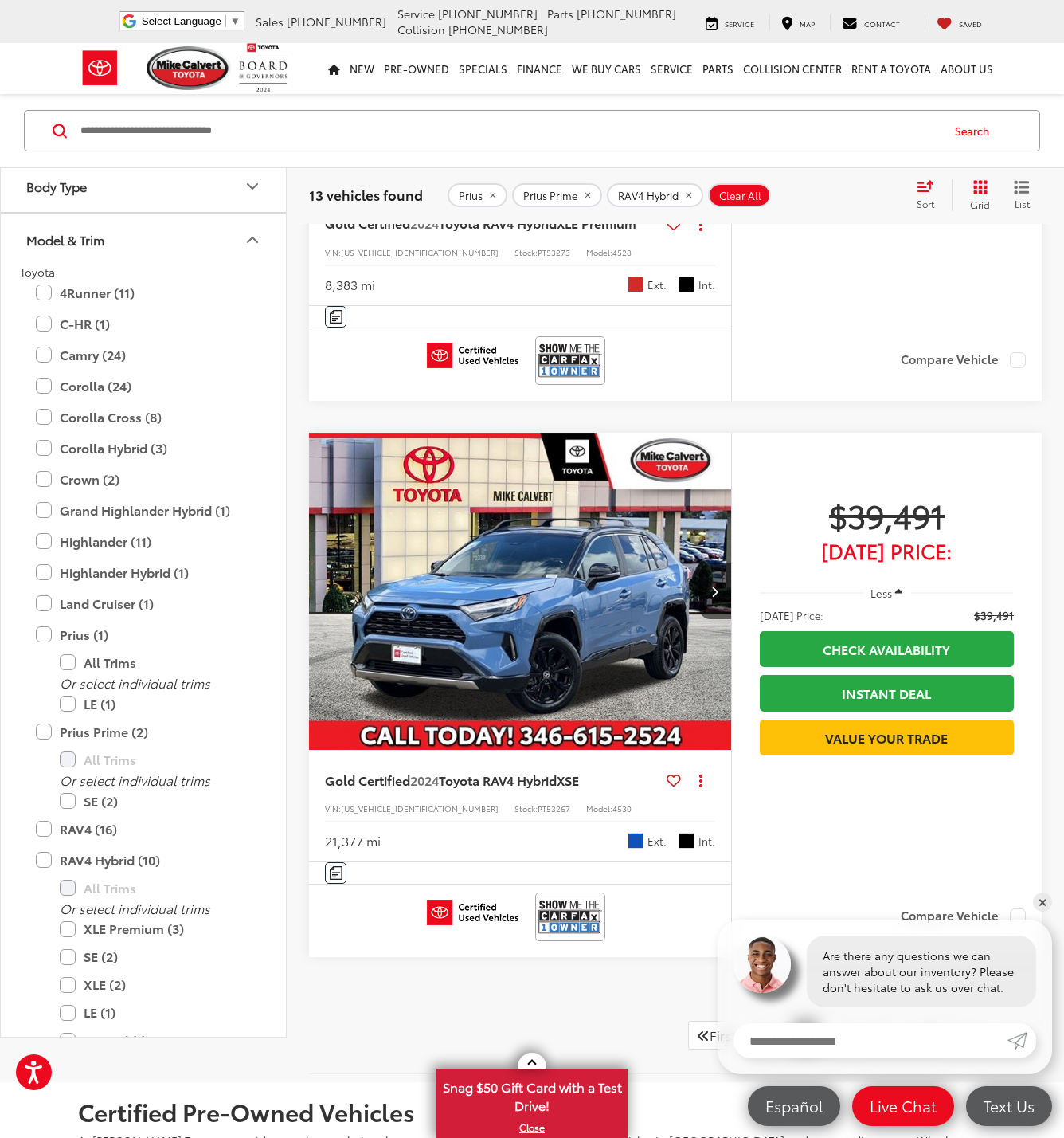
scroll to position [6022, 0]
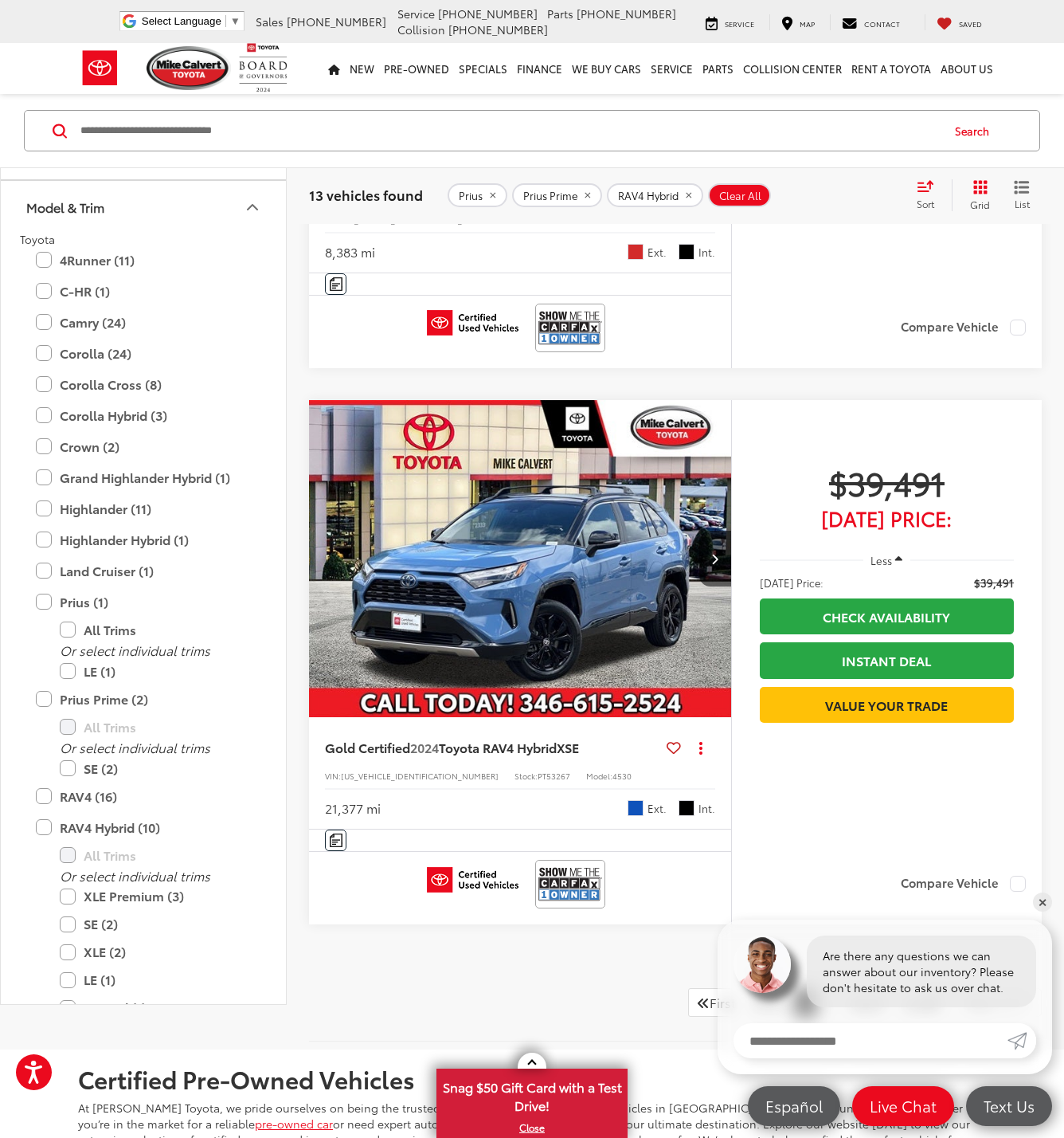
click at [516, 598] on img "2024 Toyota RAV4 Hybrid XSE 0" at bounding box center [520, 559] width 425 height 319
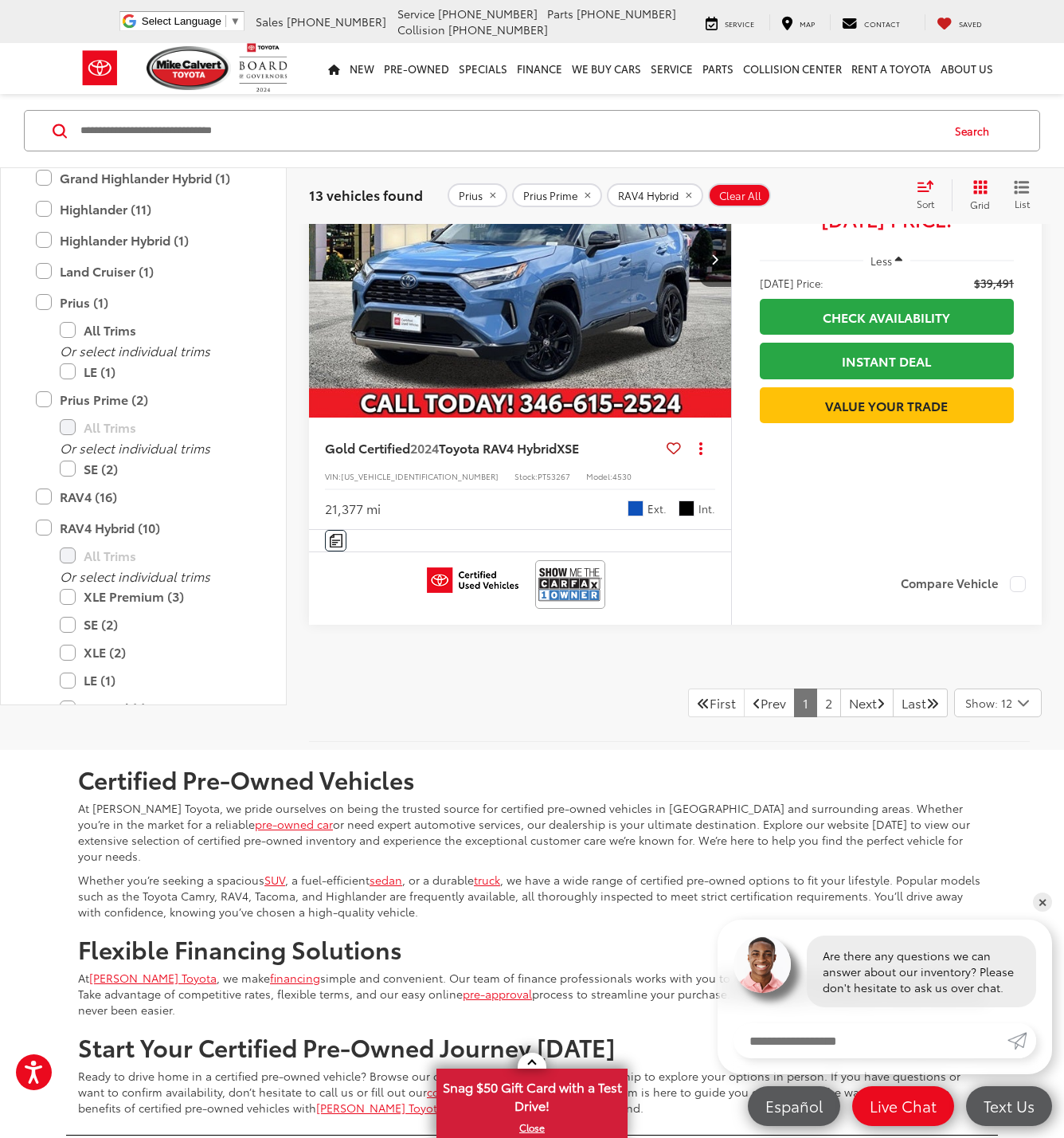
scroll to position [6336, 0]
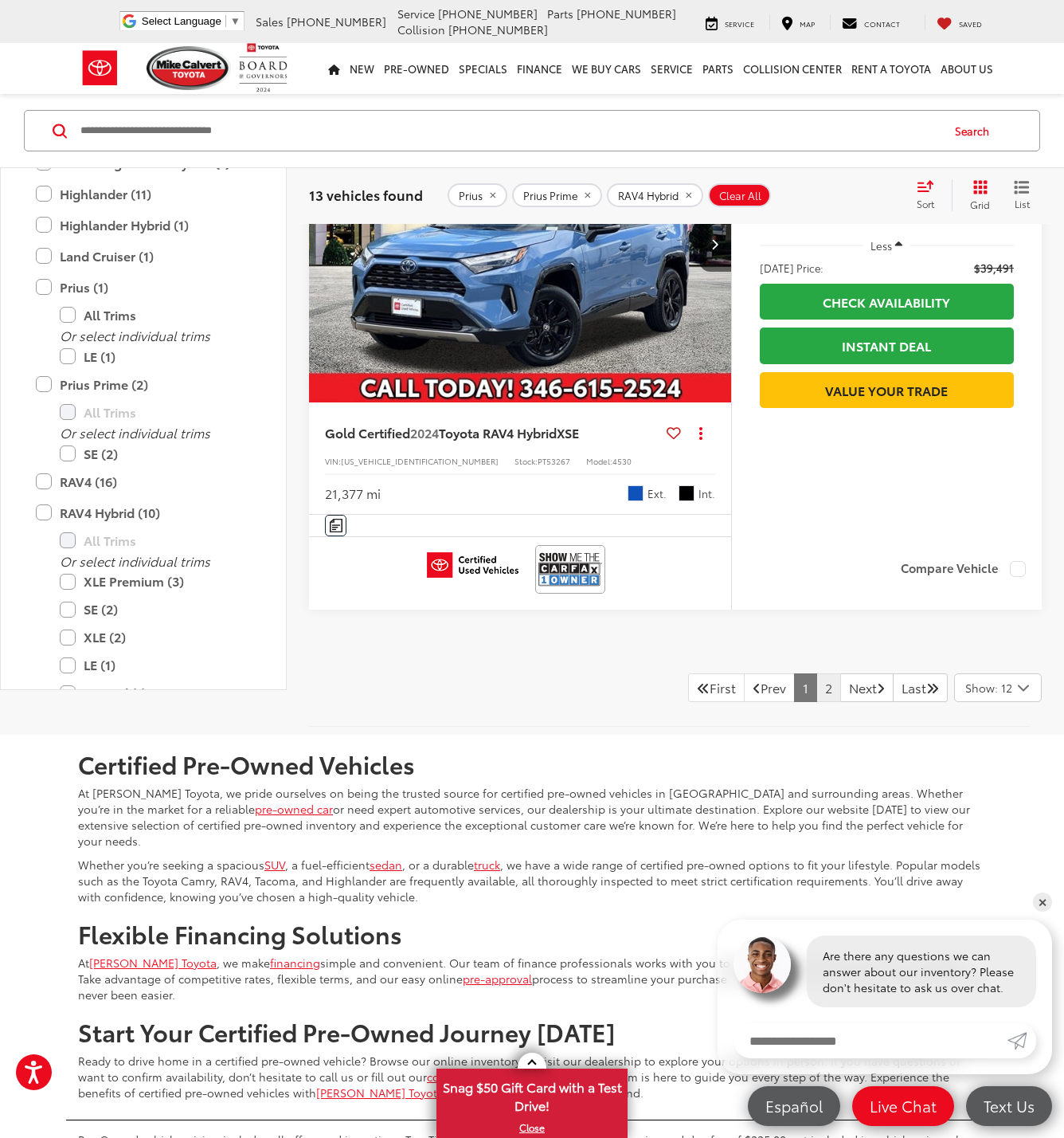
click at [816, 674] on link "2" at bounding box center [828, 687] width 25 height 29
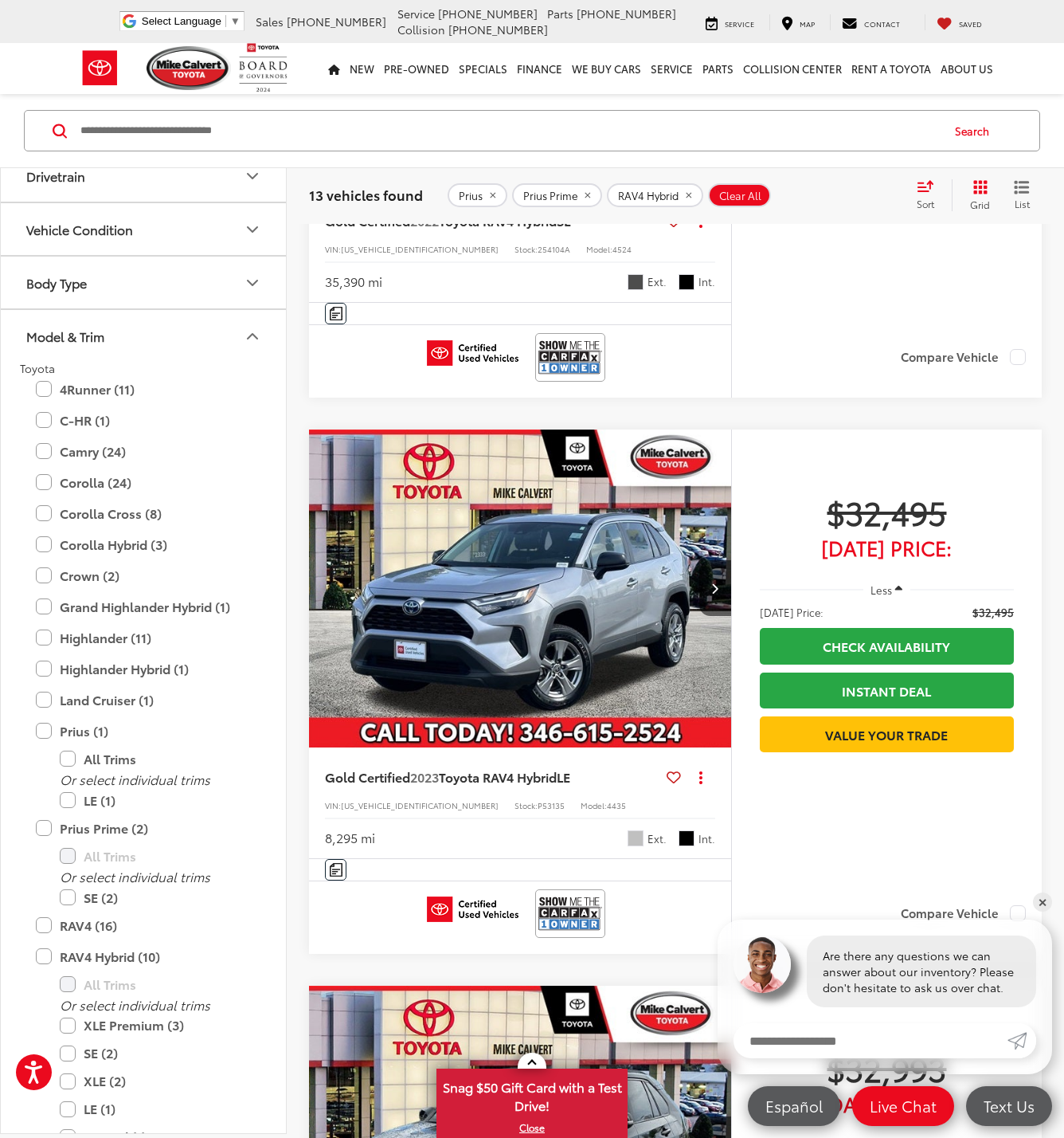
scroll to position [56, 0]
